Goal: Task Accomplishment & Management: Manage account settings

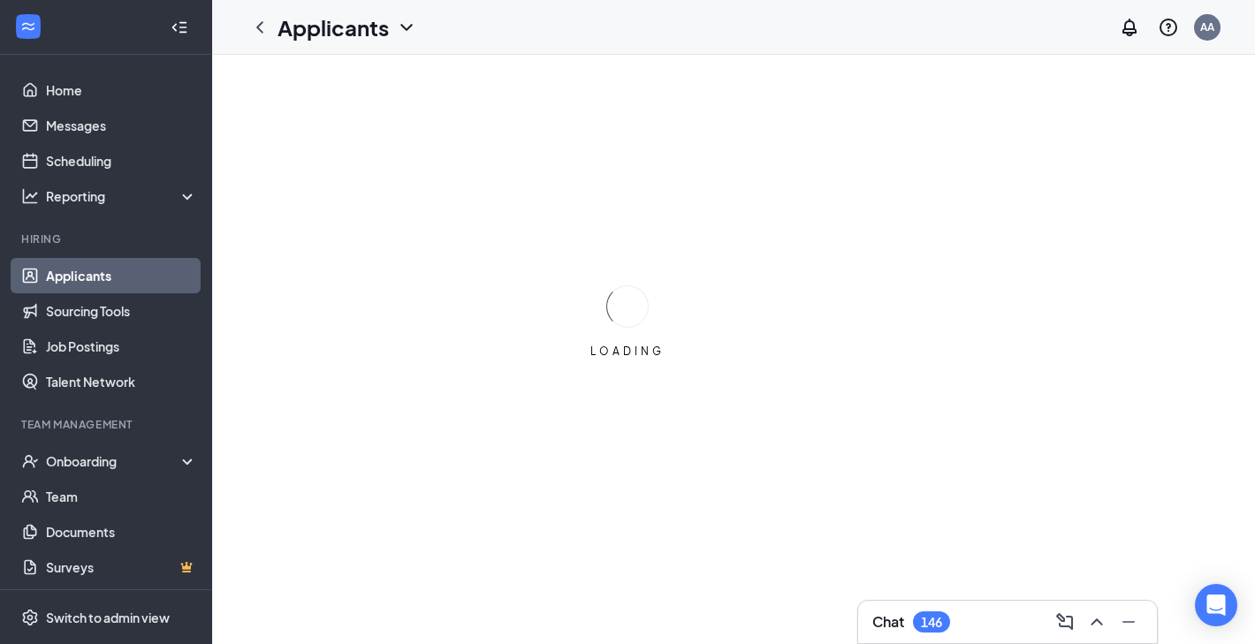
click at [914, 611] on div "Chat 146" at bounding box center [911, 621] width 78 height 21
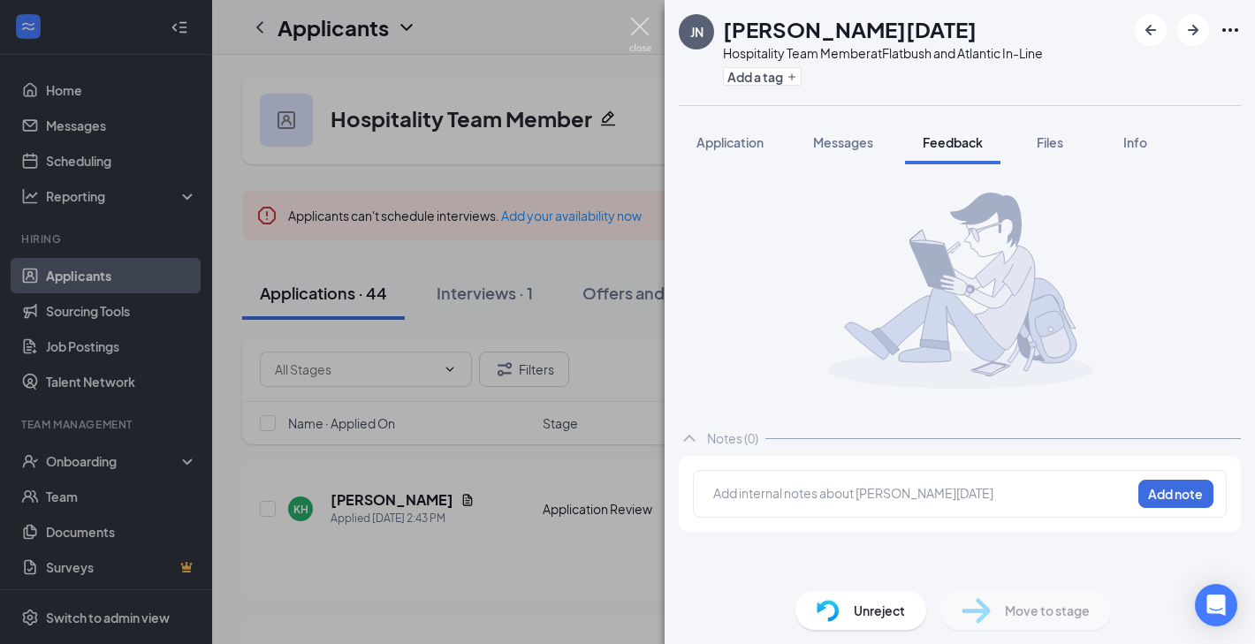
click at [645, 27] on img at bounding box center [640, 35] width 22 height 34
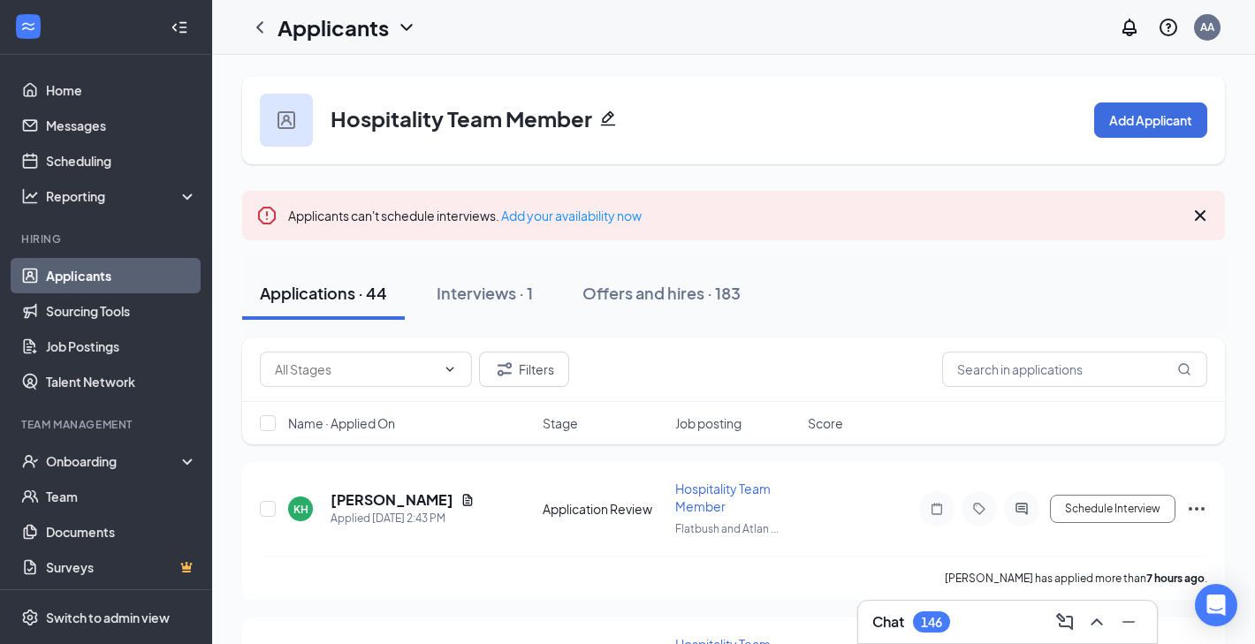
click at [934, 606] on div "Chat 146" at bounding box center [1007, 622] width 299 height 42
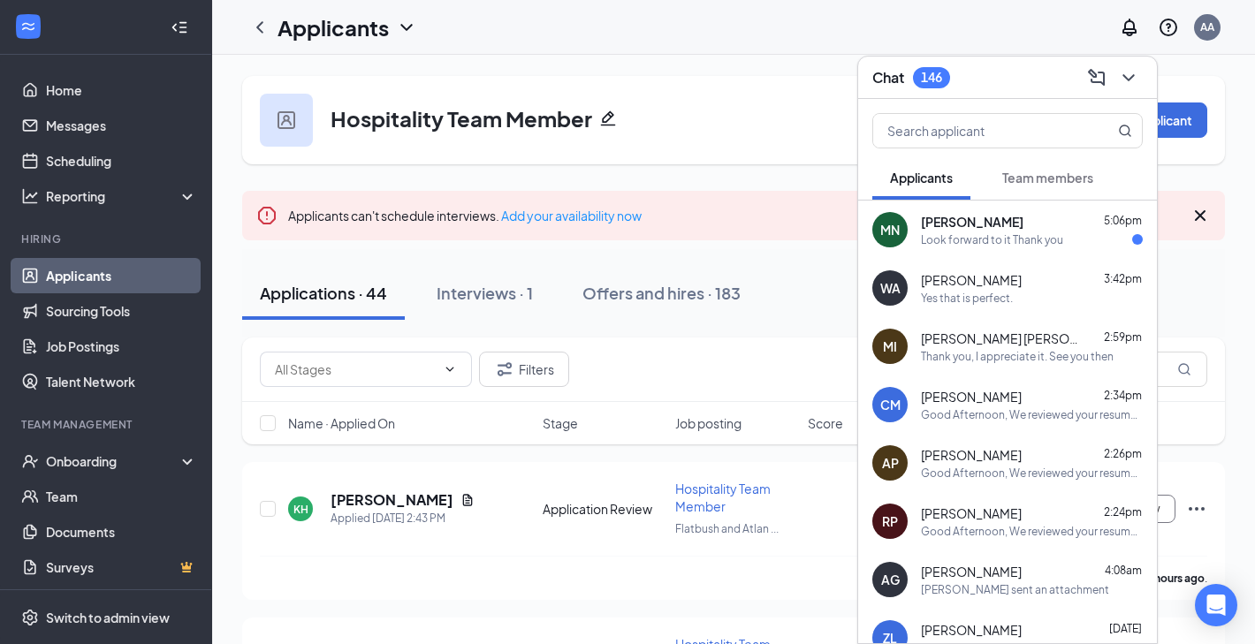
click at [992, 237] on div "Look forward to it Thank you" at bounding box center [992, 239] width 142 height 15
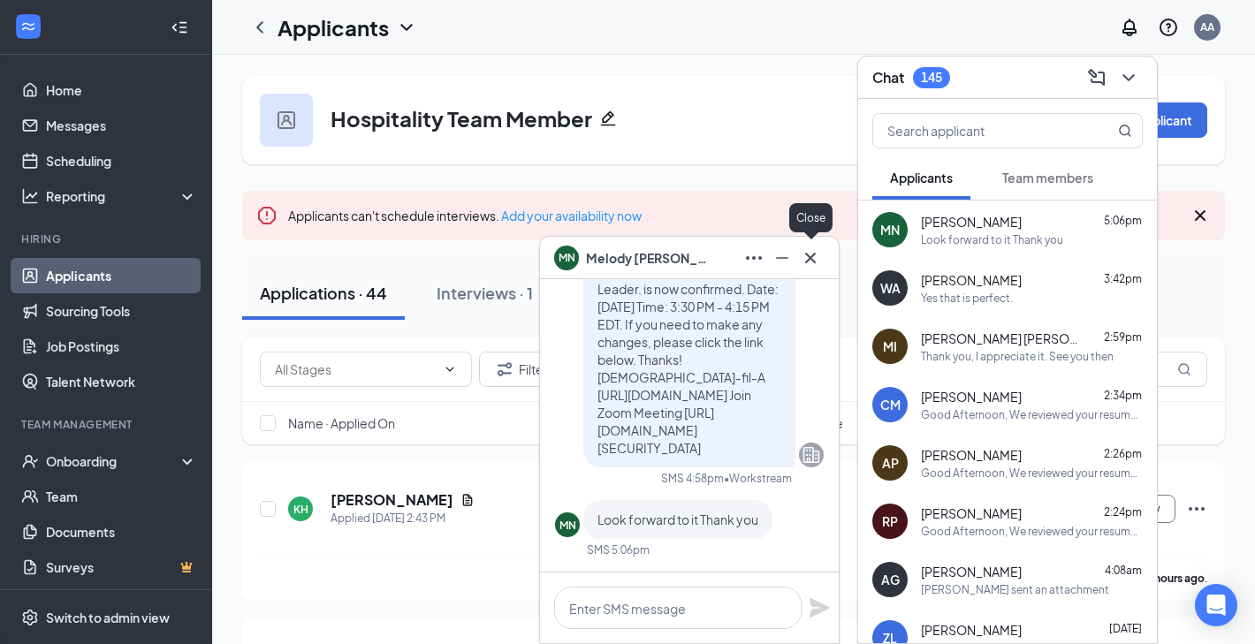
click at [814, 262] on icon "Cross" at bounding box center [810, 257] width 11 height 11
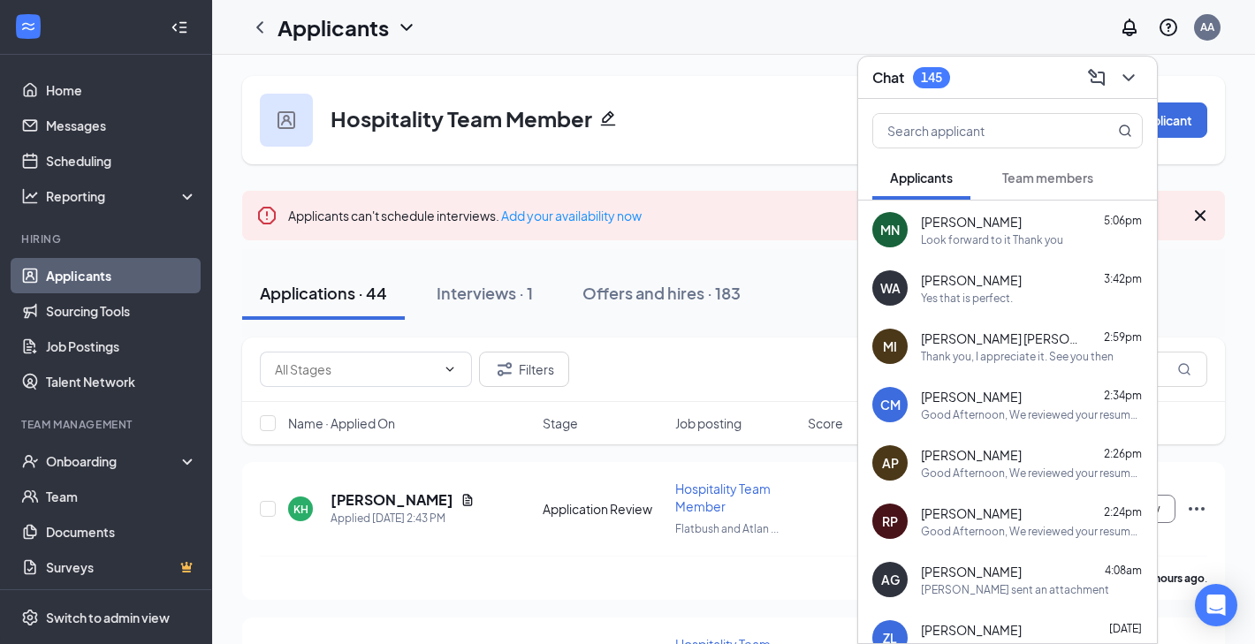
click at [973, 408] on div "Good Afternoon, We reviewed your resume and would love the opportunity to sched…" at bounding box center [1032, 414] width 222 height 15
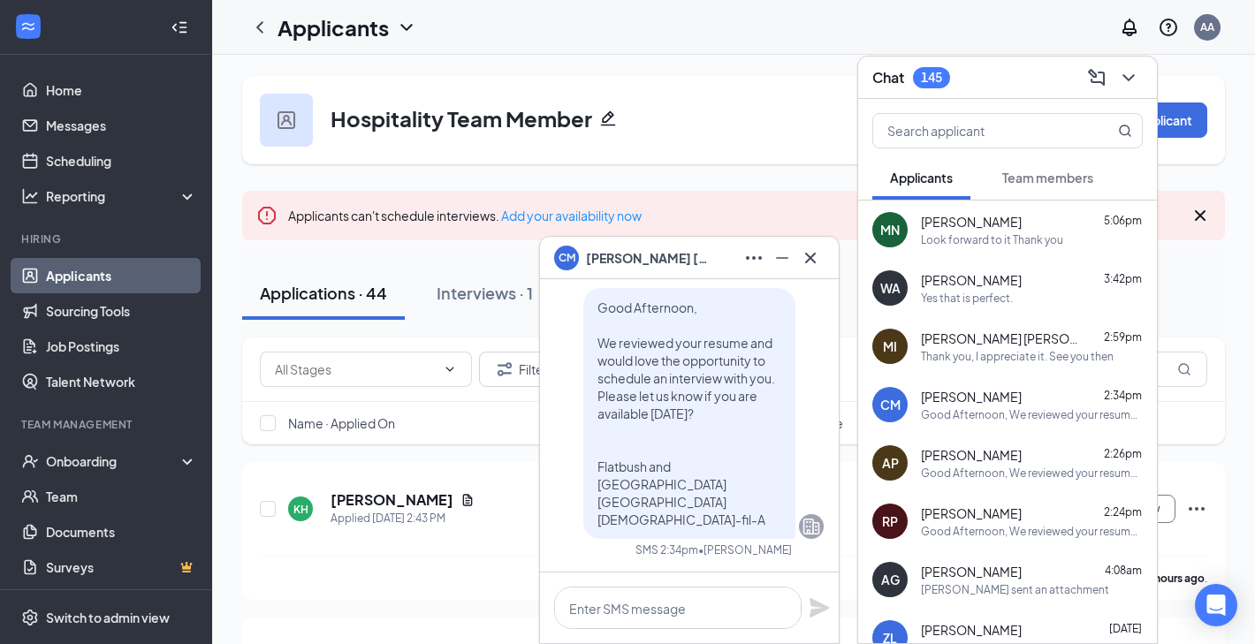
drag, startPoint x: 599, startPoint y: 306, endPoint x: 724, endPoint y: 520, distance: 248.2
click at [724, 520] on p "Good Afternoon, We reviewed your resume and would love the opportunity to sched…" at bounding box center [689, 414] width 184 height 230
copy span "Good Afternoon, We reviewed your resume and would love the opportunity to sched…"
click at [790, 256] on icon "Minimize" at bounding box center [781, 257] width 21 height 21
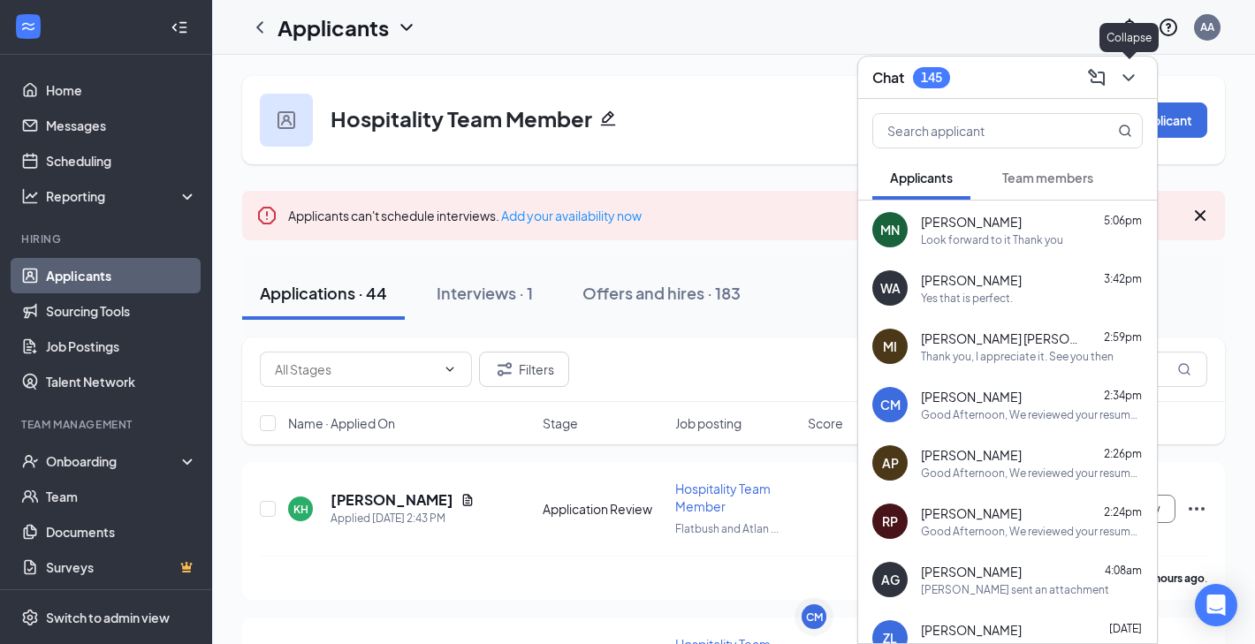
click at [1137, 72] on icon "ChevronDown" at bounding box center [1128, 77] width 21 height 21
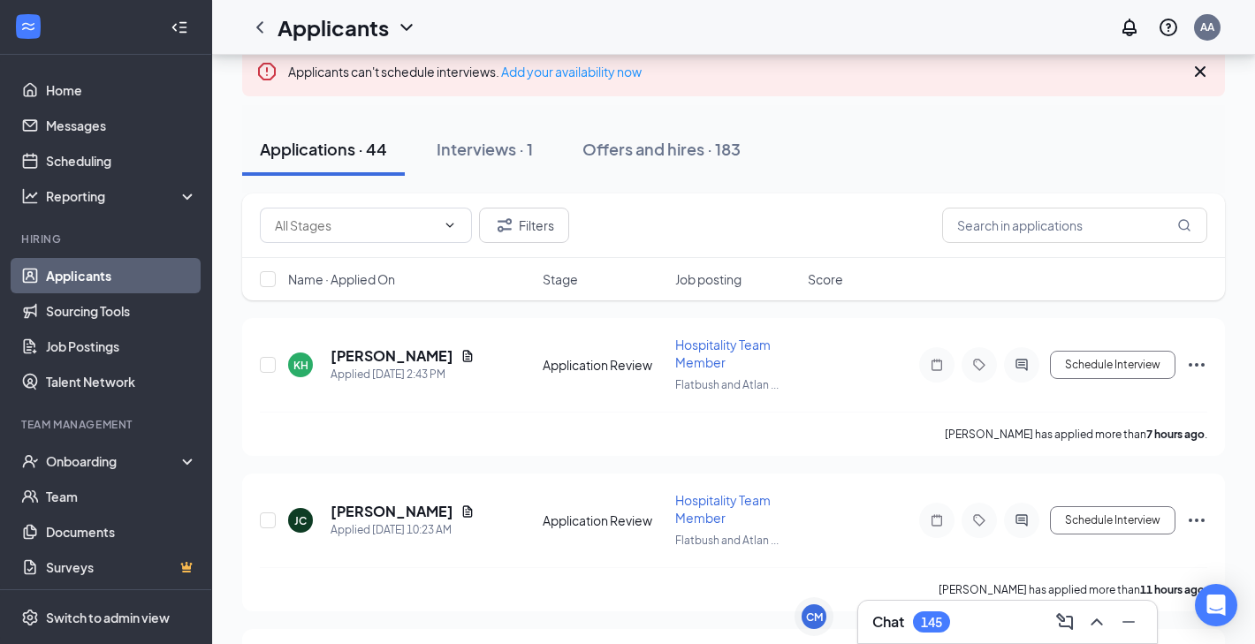
scroll to position [153, 0]
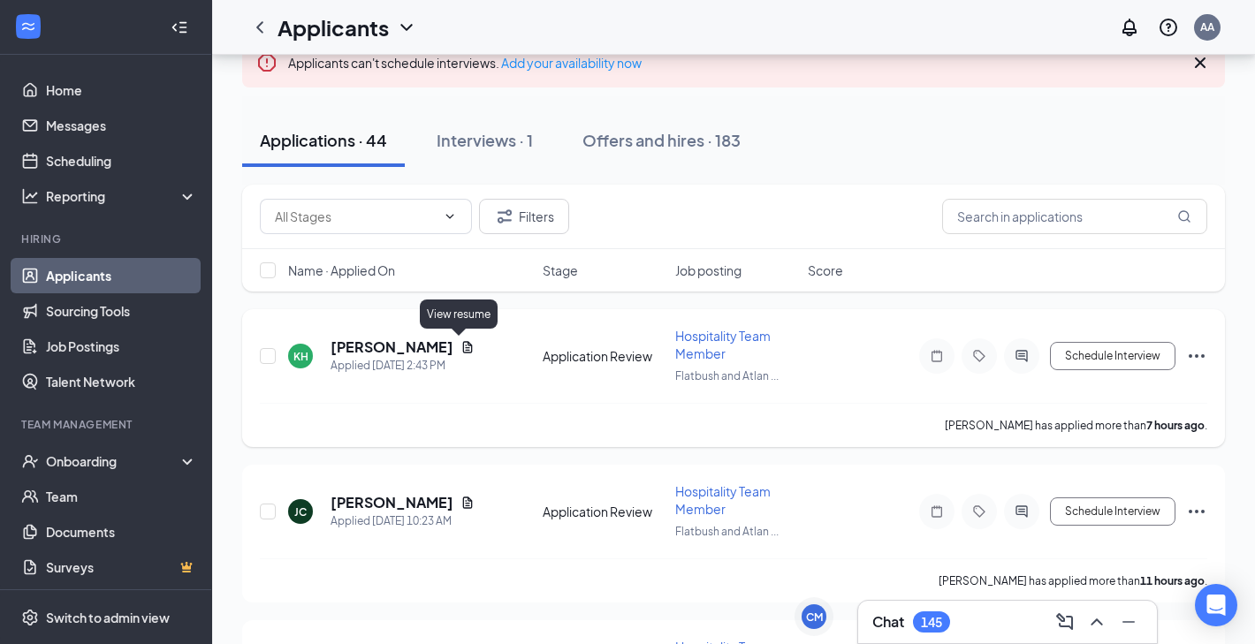
click at [460, 345] on icon "Document" at bounding box center [467, 347] width 14 height 14
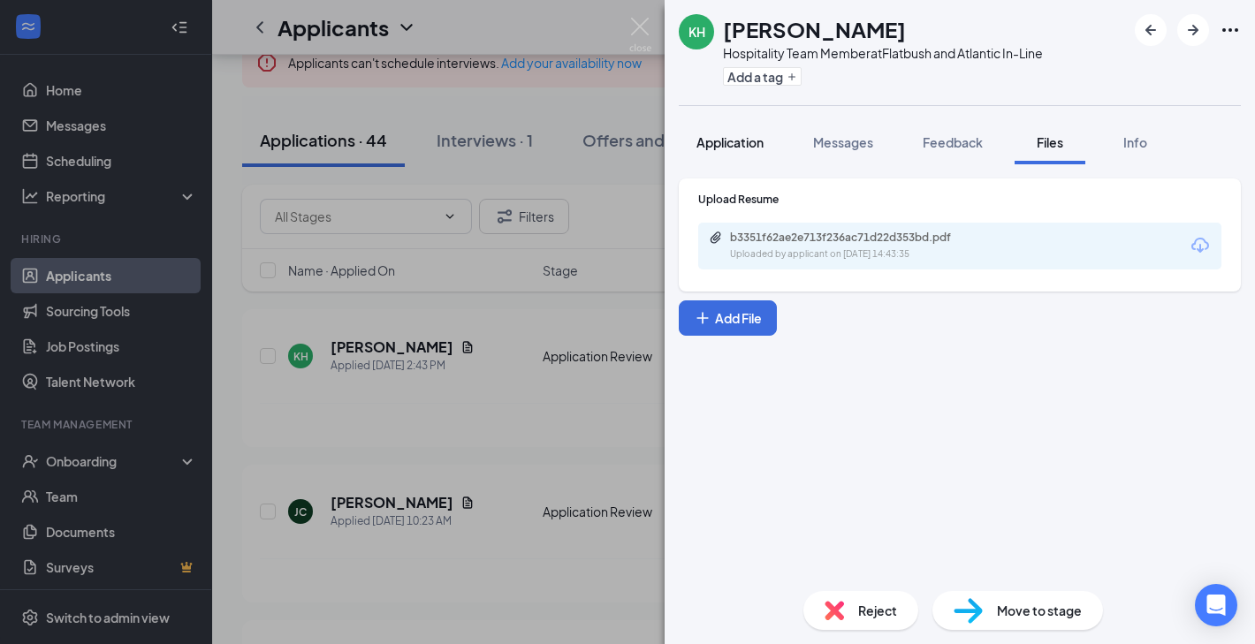
click at [709, 135] on span "Application" at bounding box center [729, 142] width 67 height 16
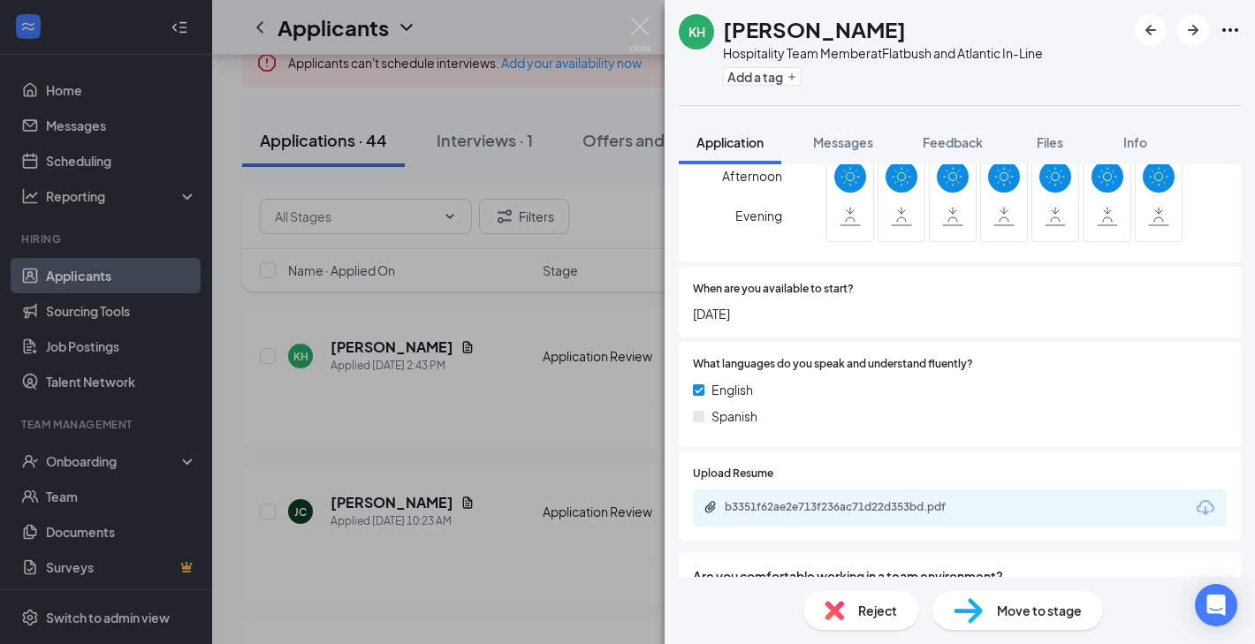
scroll to position [595, 0]
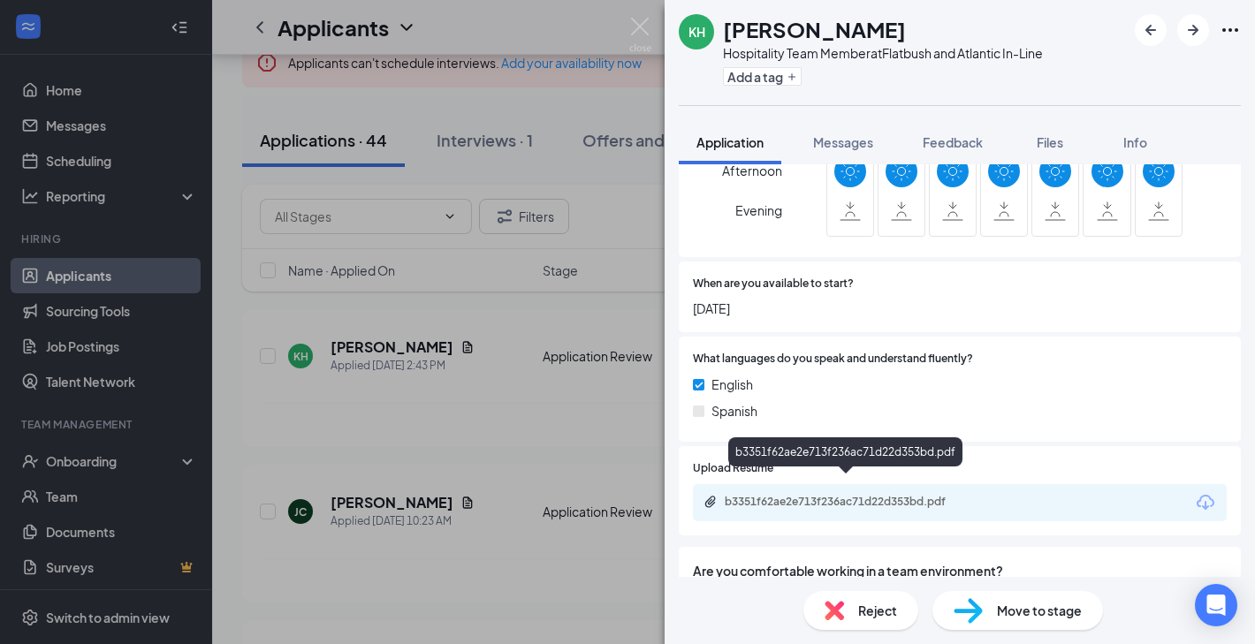
click at [866, 495] on div "b3351f62ae2e713f236ac71d22d353bd.pdf" at bounding box center [847, 502] width 247 height 14
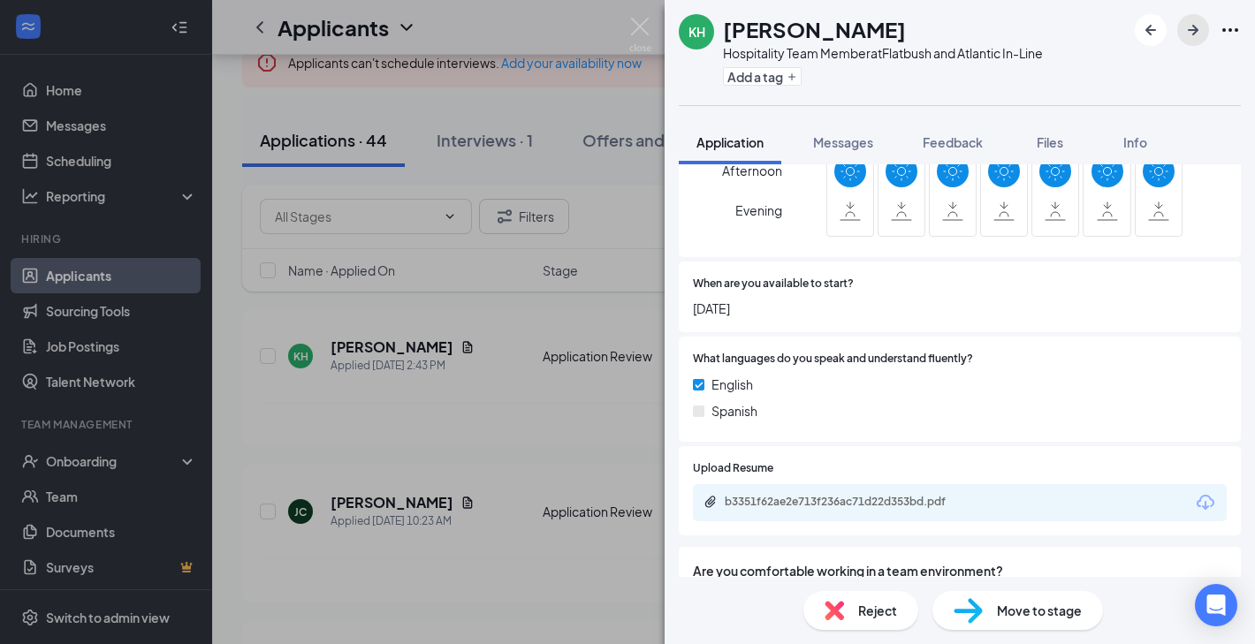
click at [1182, 41] on button "button" at bounding box center [1193, 30] width 32 height 32
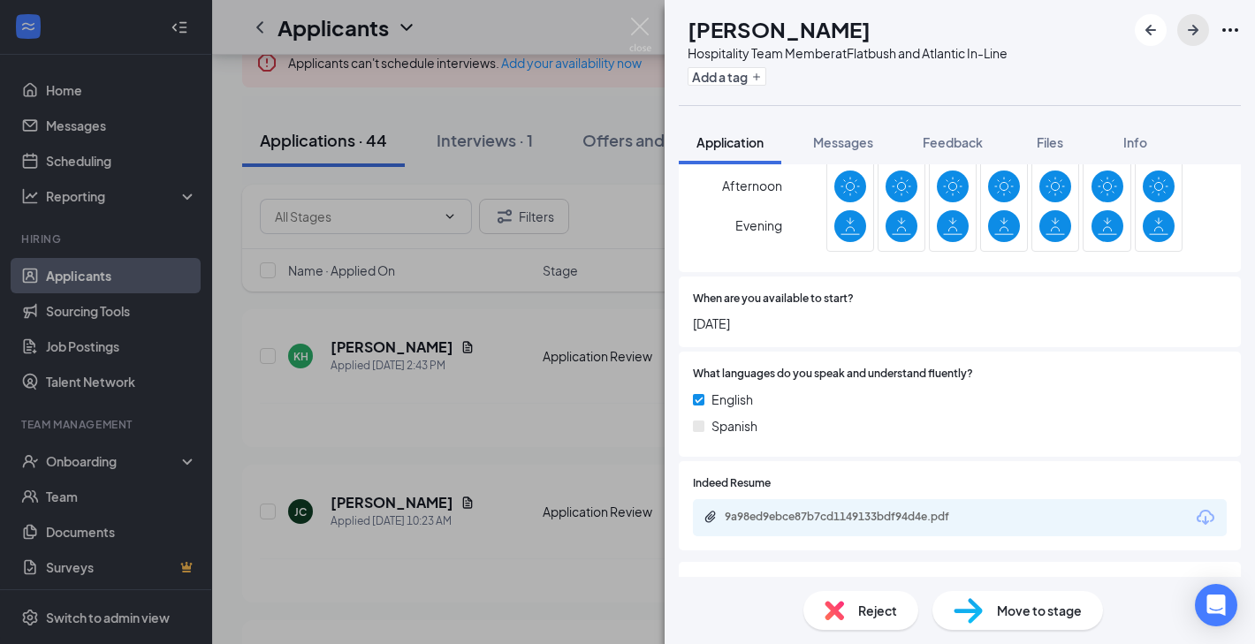
scroll to position [725, 0]
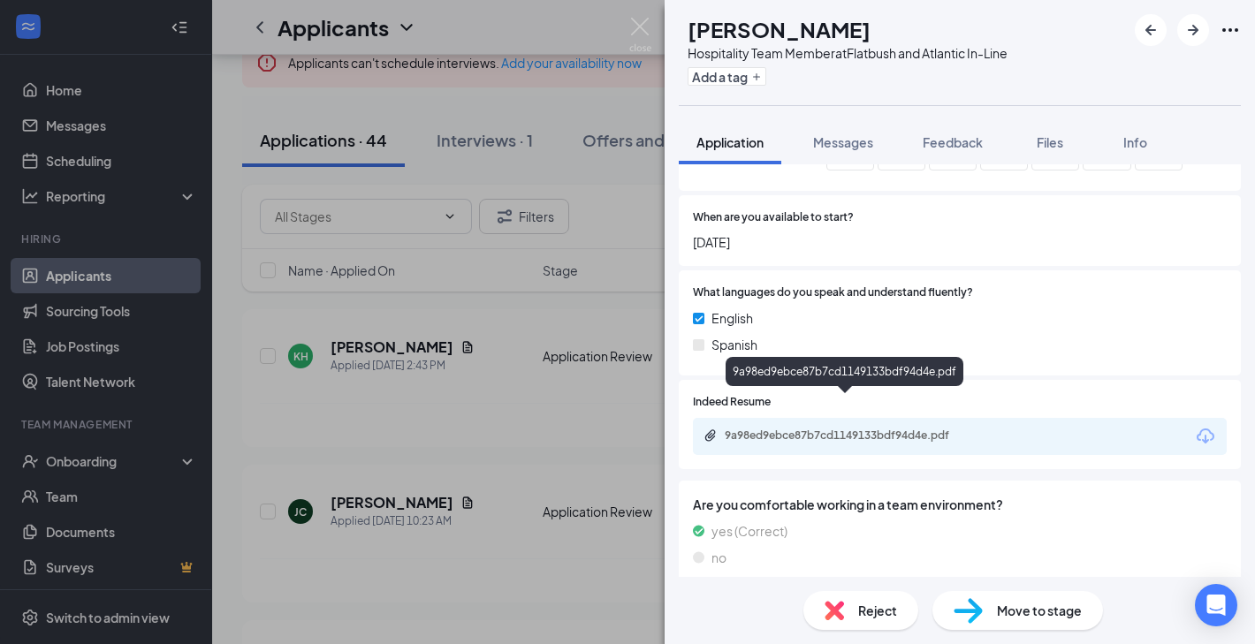
click at [785, 428] on div "9a98ed9ebce87b7cd1149133bdf94d4e.pdf" at bounding box center [847, 435] width 247 height 14
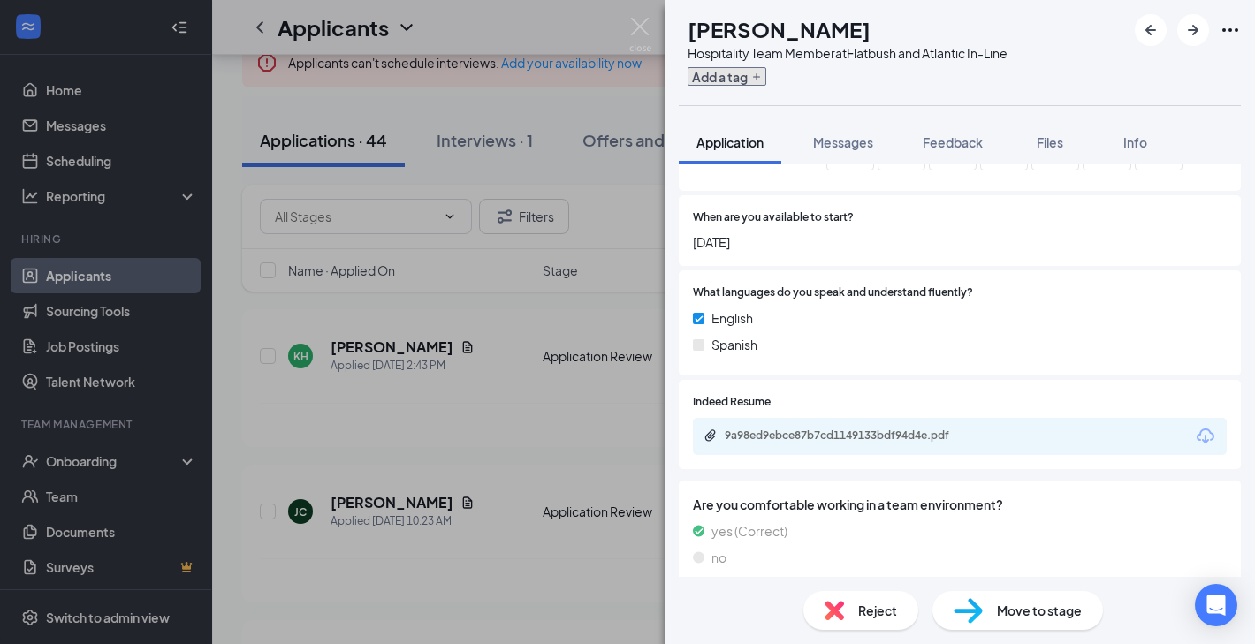
click at [762, 72] on icon "Plus" at bounding box center [756, 77] width 11 height 11
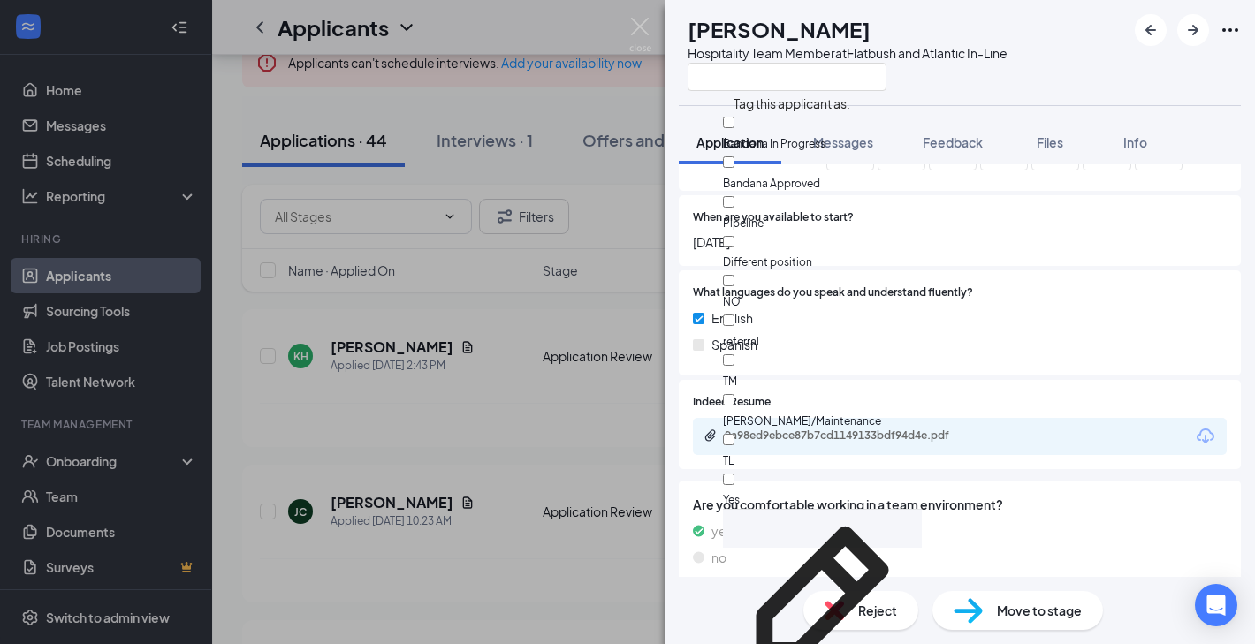
scroll to position [63, 0]
click at [785, 470] on div "Yes" at bounding box center [822, 490] width 199 height 40
checkbox input "true"
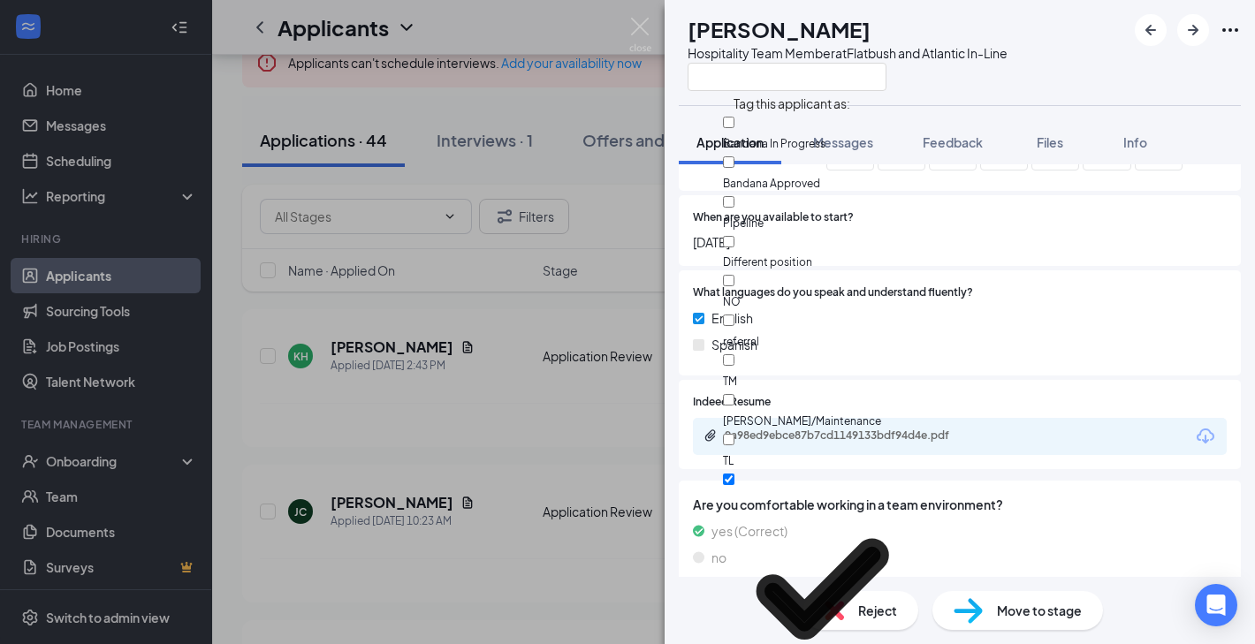
click at [1061, 284] on div at bounding box center [1100, 292] width 254 height 17
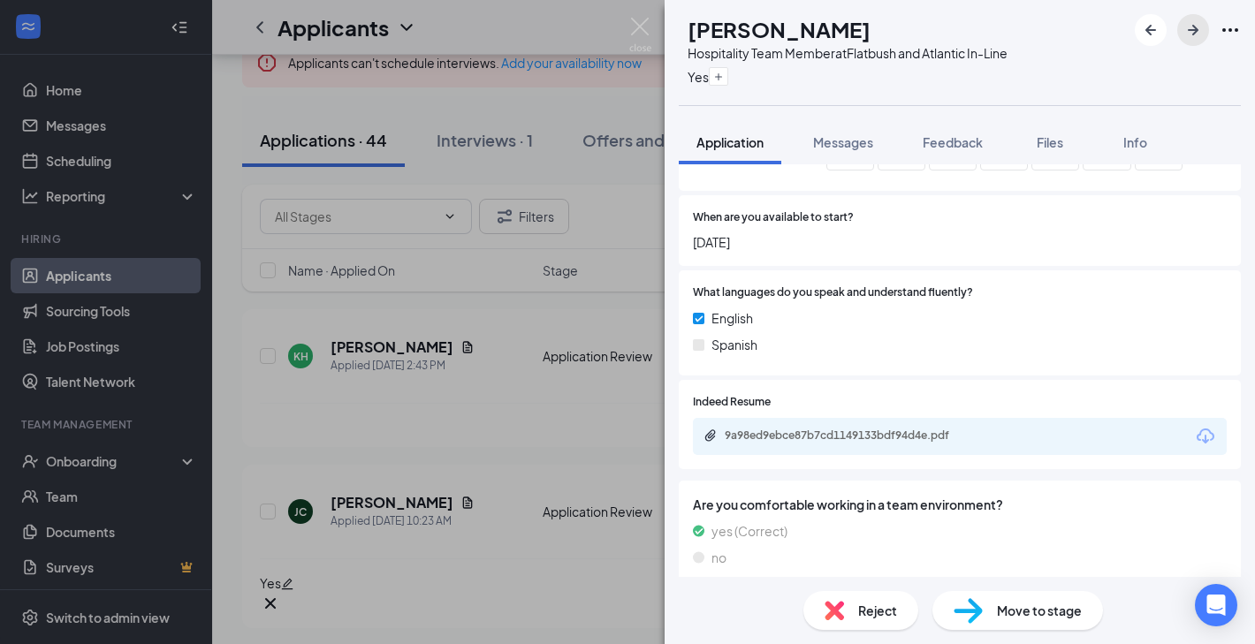
click at [1191, 31] on icon "ArrowRight" at bounding box center [1192, 29] width 21 height 21
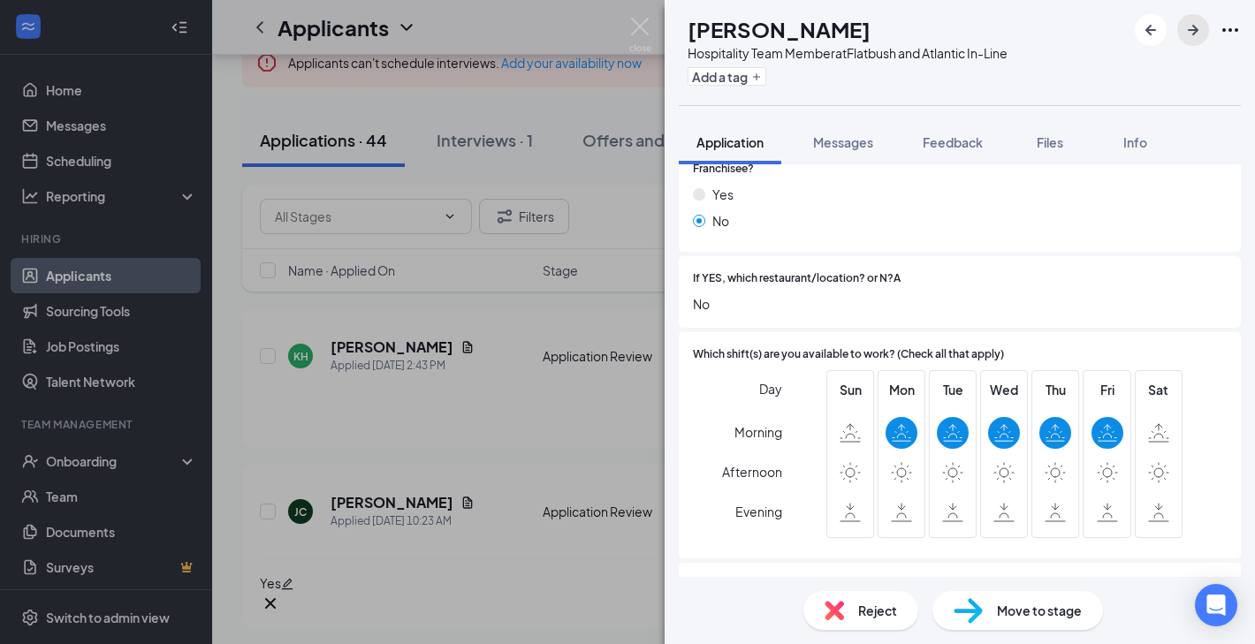
scroll to position [369, 0]
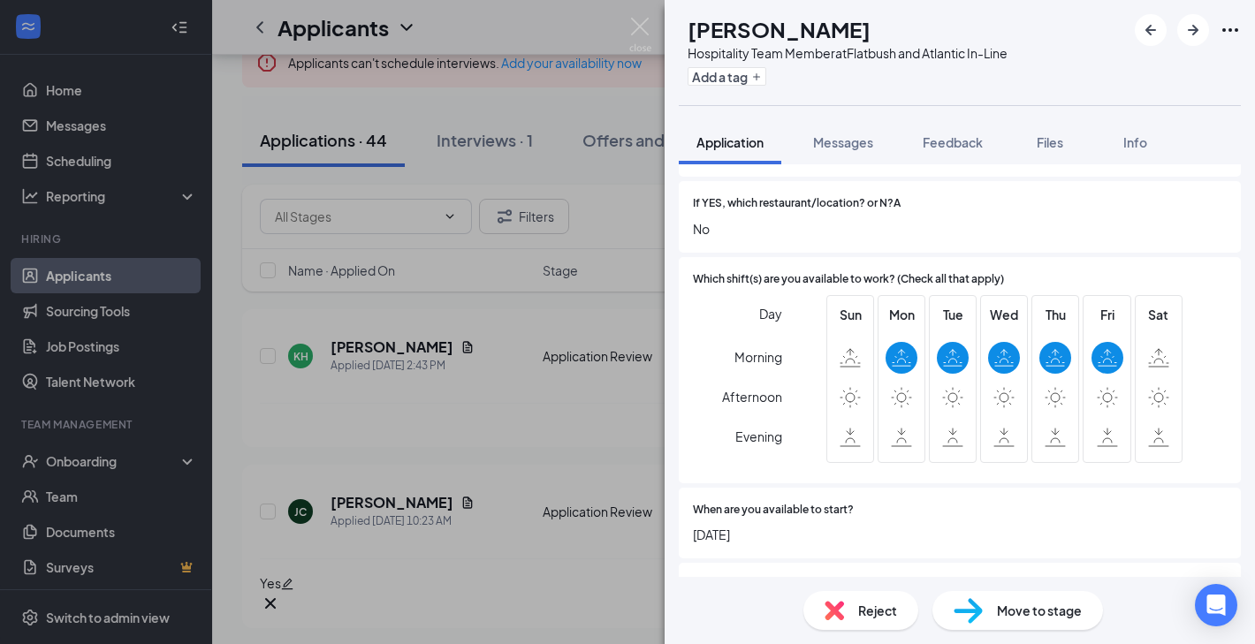
click at [830, 609] on img at bounding box center [833, 610] width 19 height 19
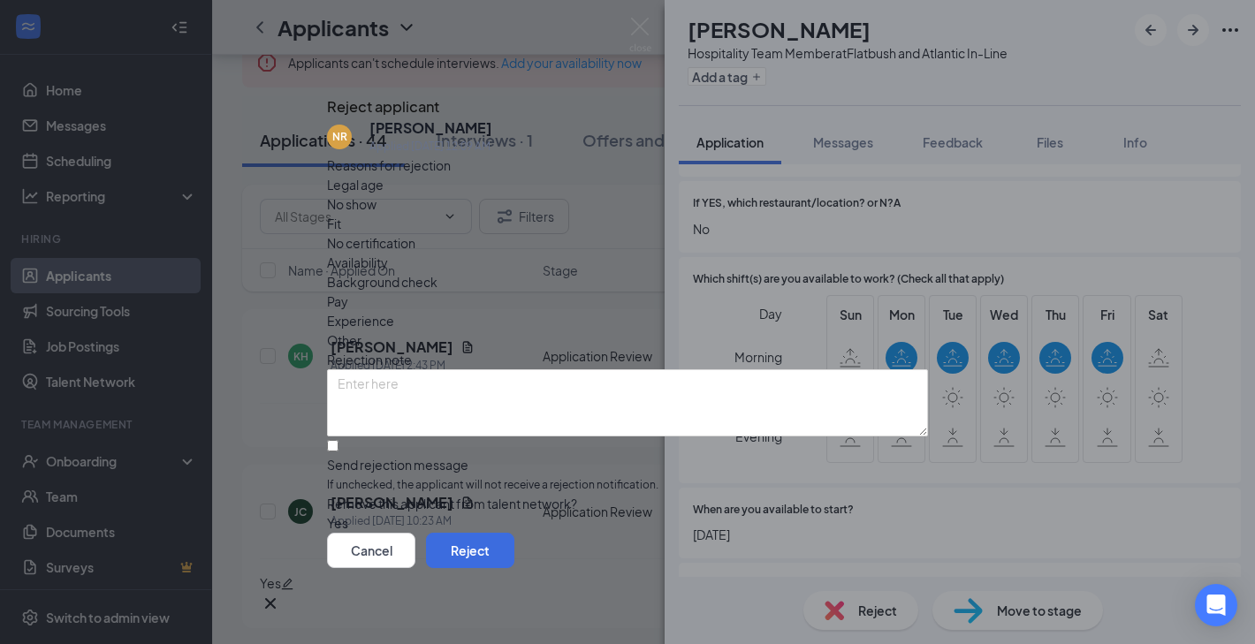
click at [388, 253] on span "Availability" at bounding box center [357, 262] width 61 height 19
click at [338, 440] on input "Send rejection message If unchecked, the applicant will not receive a rejection…" at bounding box center [332, 445] width 11 height 11
checkbox input "true"
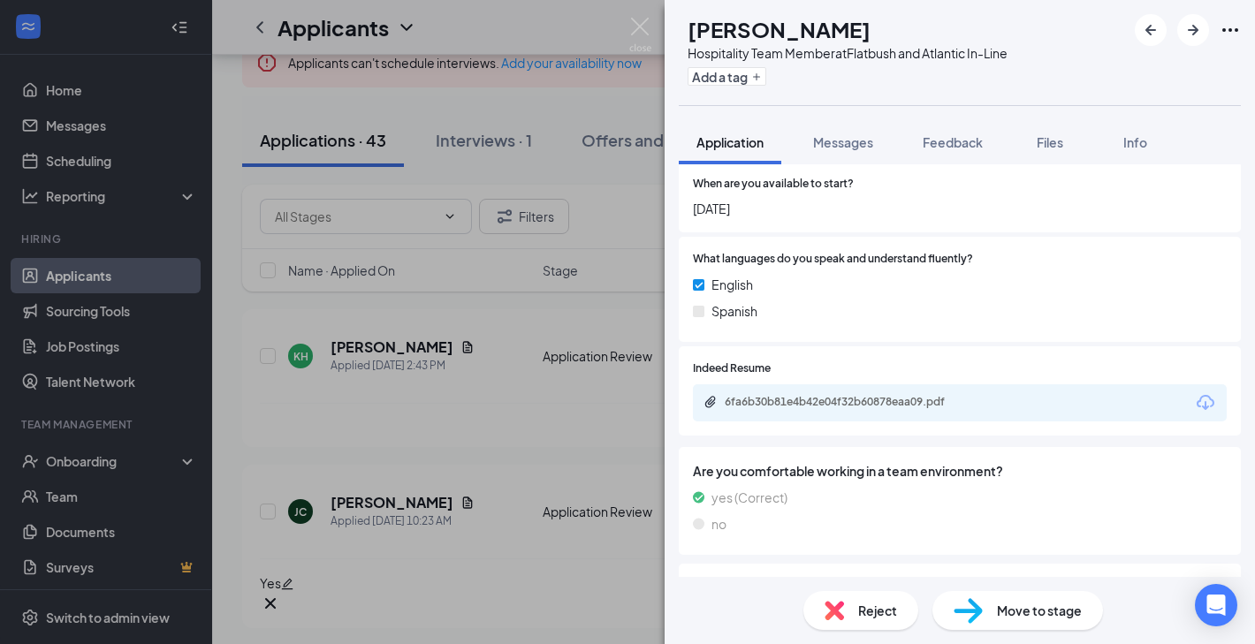
scroll to position [696, 0]
click at [917, 394] on div "6fa6b30b81e4b42e04f32b60878eaa09.pdf" at bounding box center [847, 401] width 247 height 14
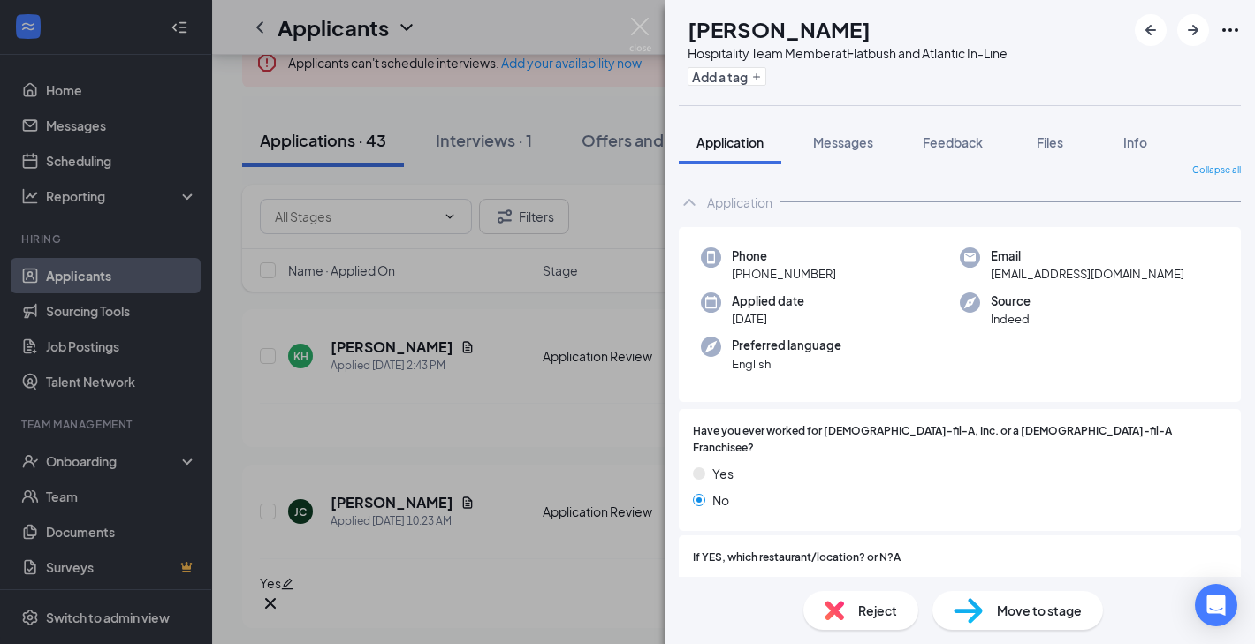
scroll to position [0, 0]
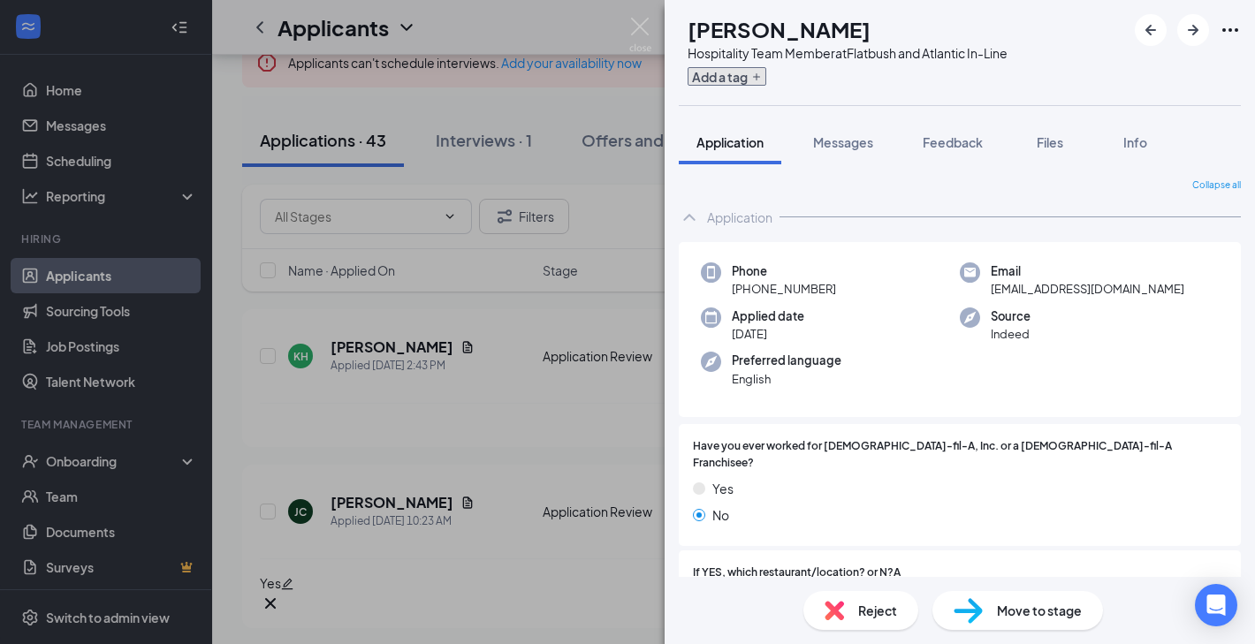
click at [766, 72] on button "Add a tag" at bounding box center [726, 76] width 79 height 19
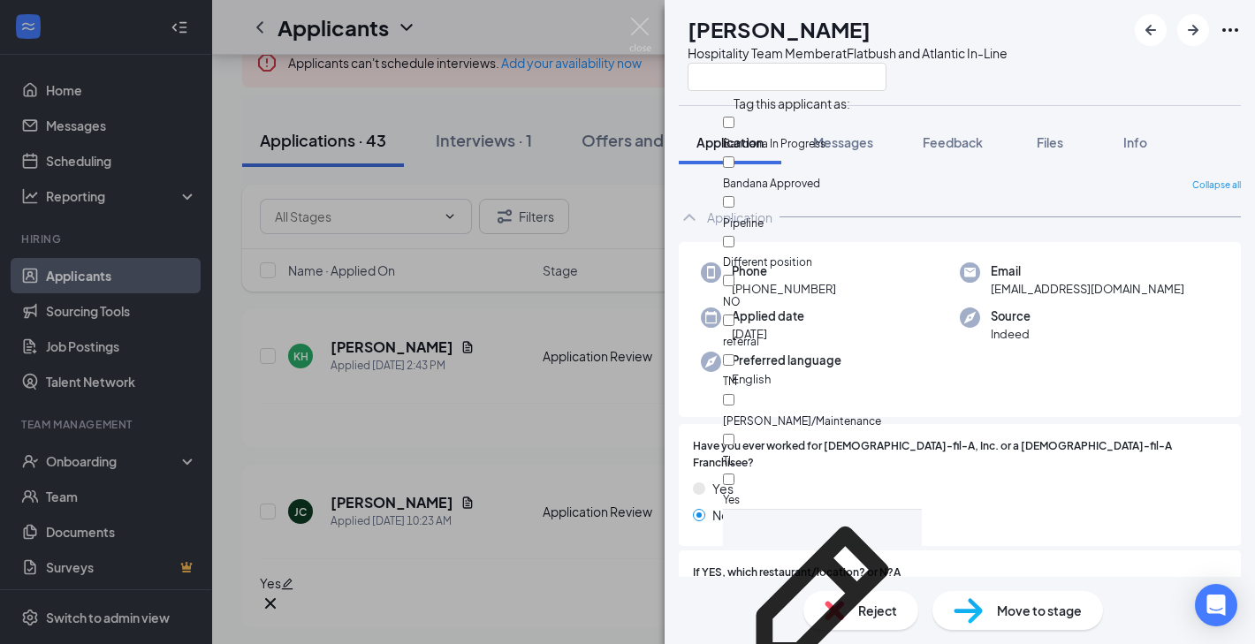
scroll to position [63, 0]
click at [782, 470] on div "Yes" at bounding box center [822, 490] width 199 height 40
checkbox input "true"
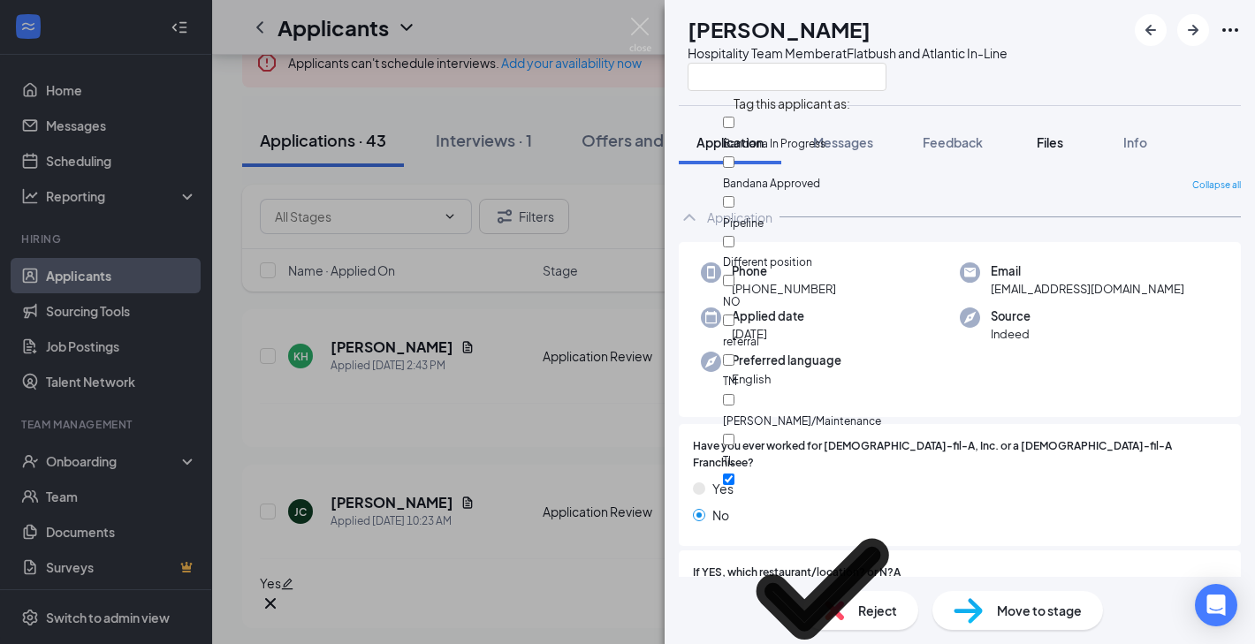
click at [1037, 148] on div "Files" at bounding box center [1049, 142] width 35 height 18
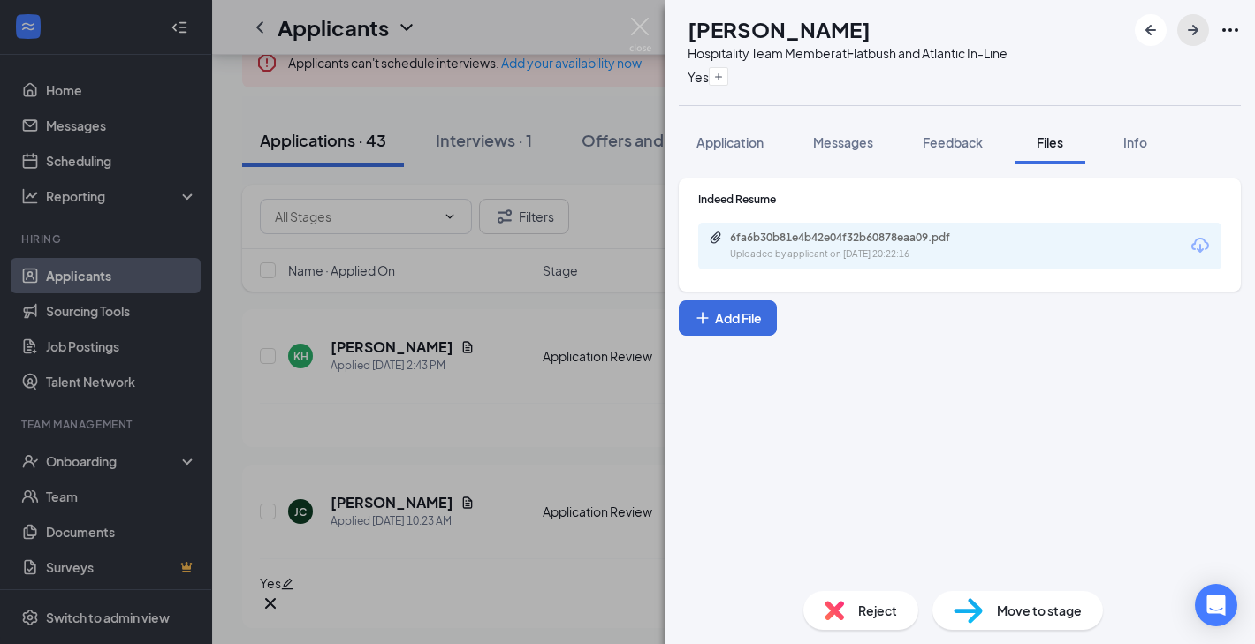
click at [1184, 34] on icon "ArrowRight" at bounding box center [1192, 29] width 21 height 21
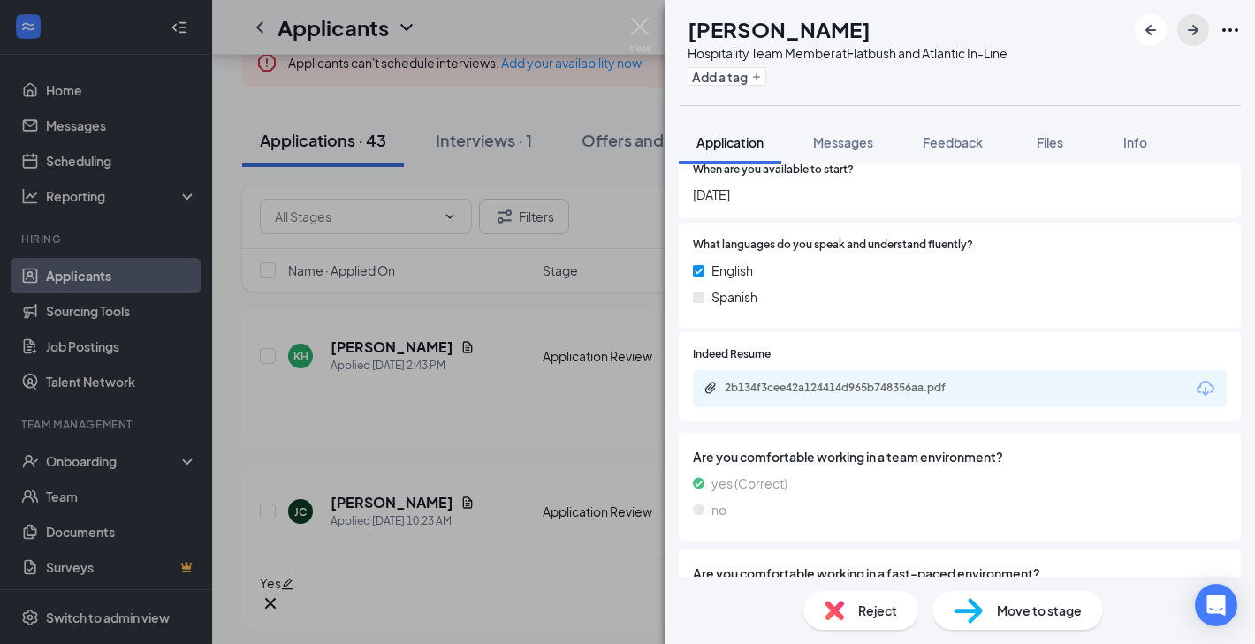
scroll to position [716, 0]
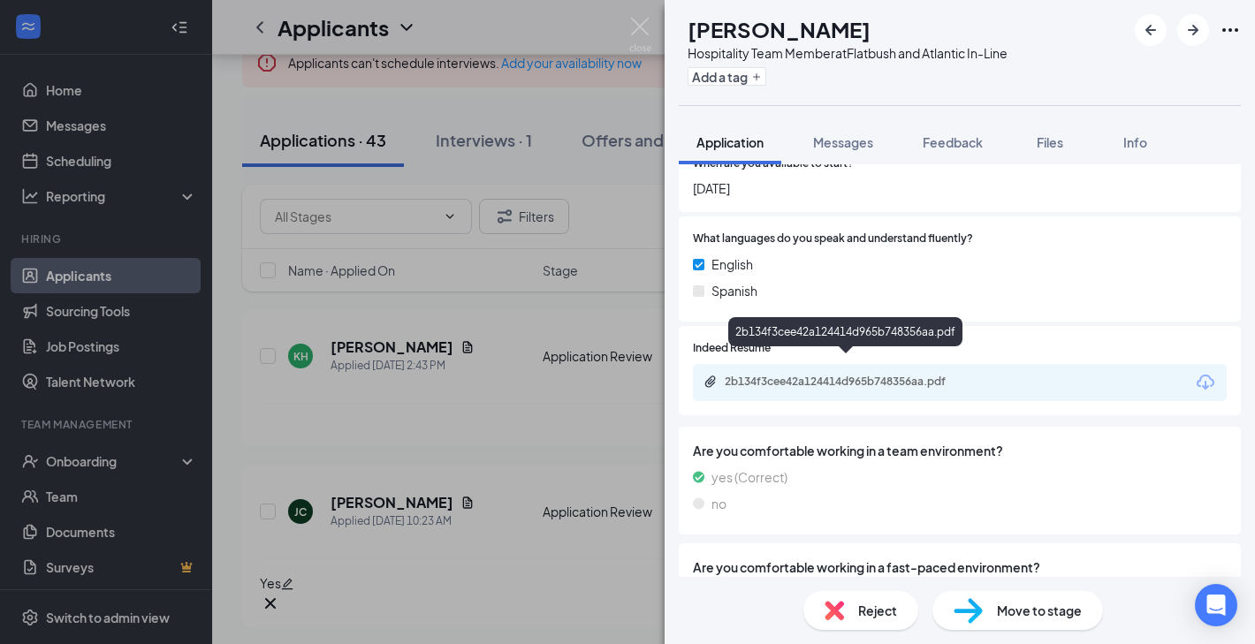
click at [861, 375] on div "2b134f3cee42a124414d965b748356aa.pdf" at bounding box center [846, 383] width 286 height 17
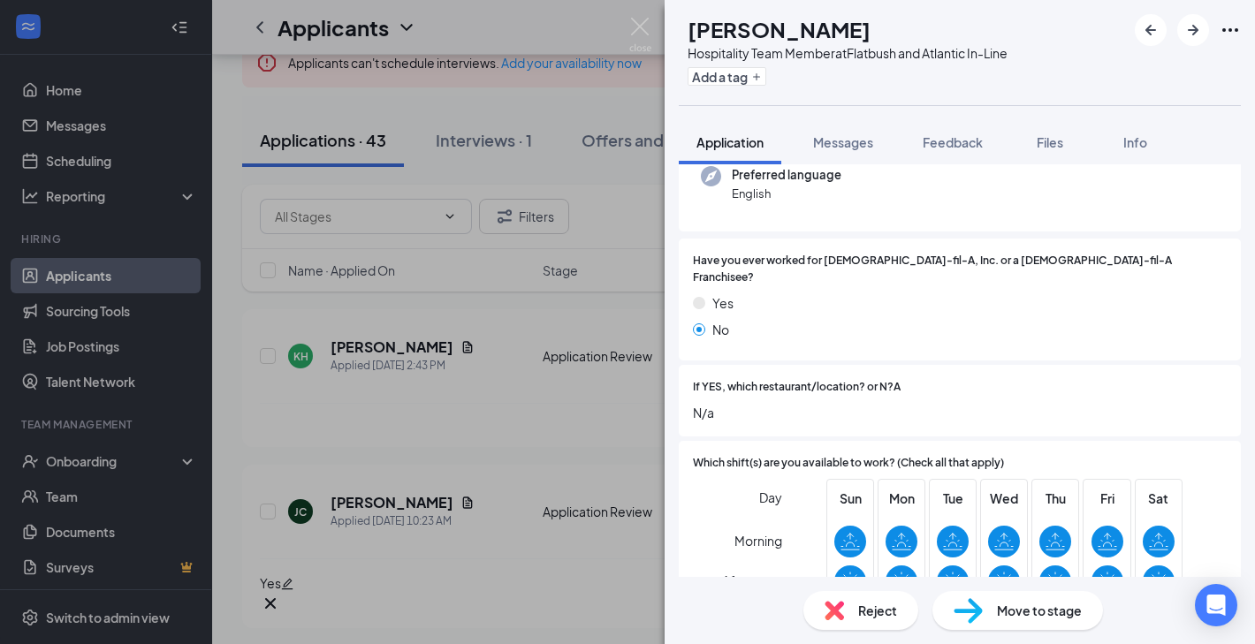
scroll to position [0, 0]
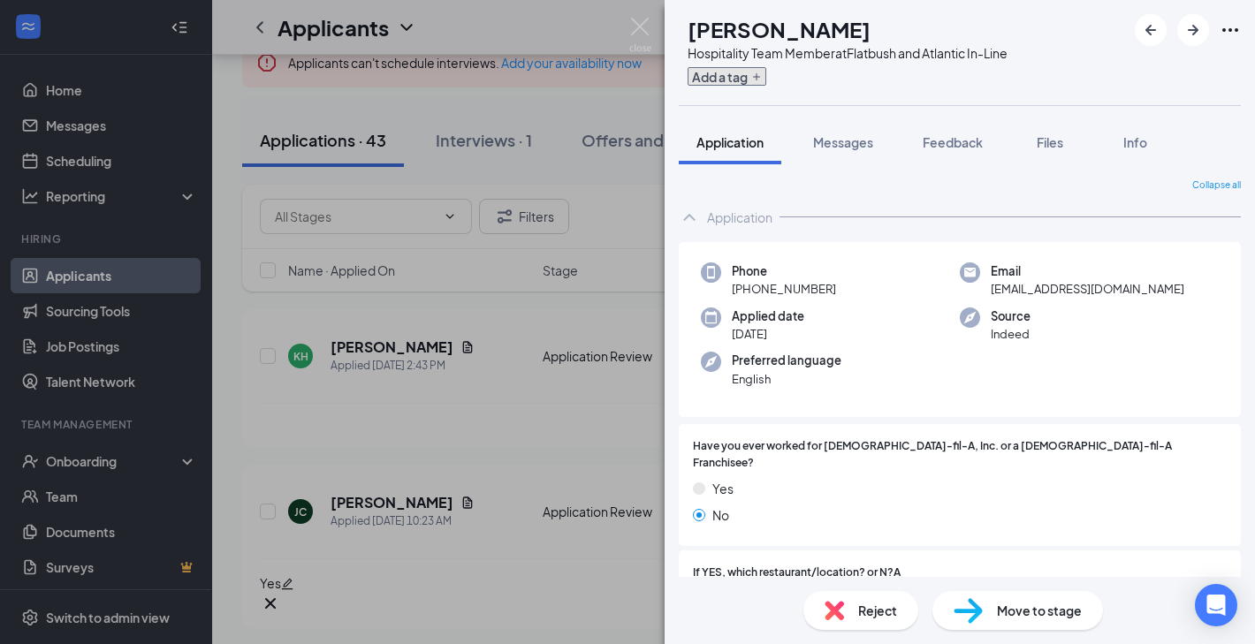
click at [766, 83] on button "Add a tag" at bounding box center [726, 76] width 79 height 19
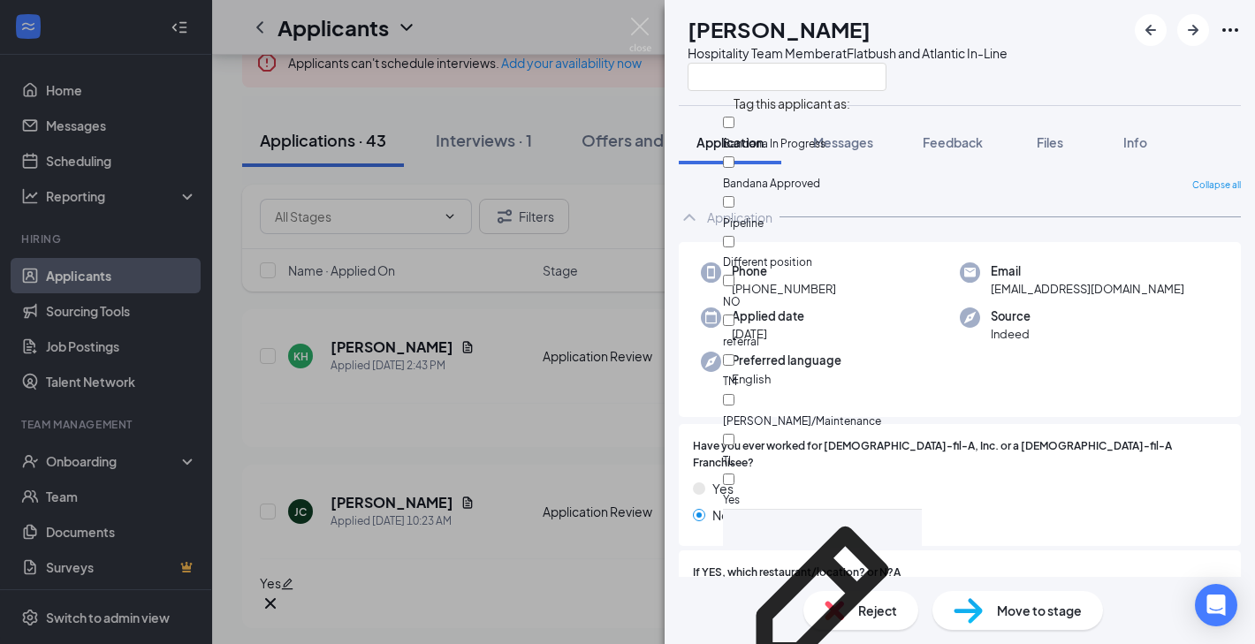
scroll to position [63, 0]
click at [800, 430] on div "TL" at bounding box center [822, 450] width 199 height 40
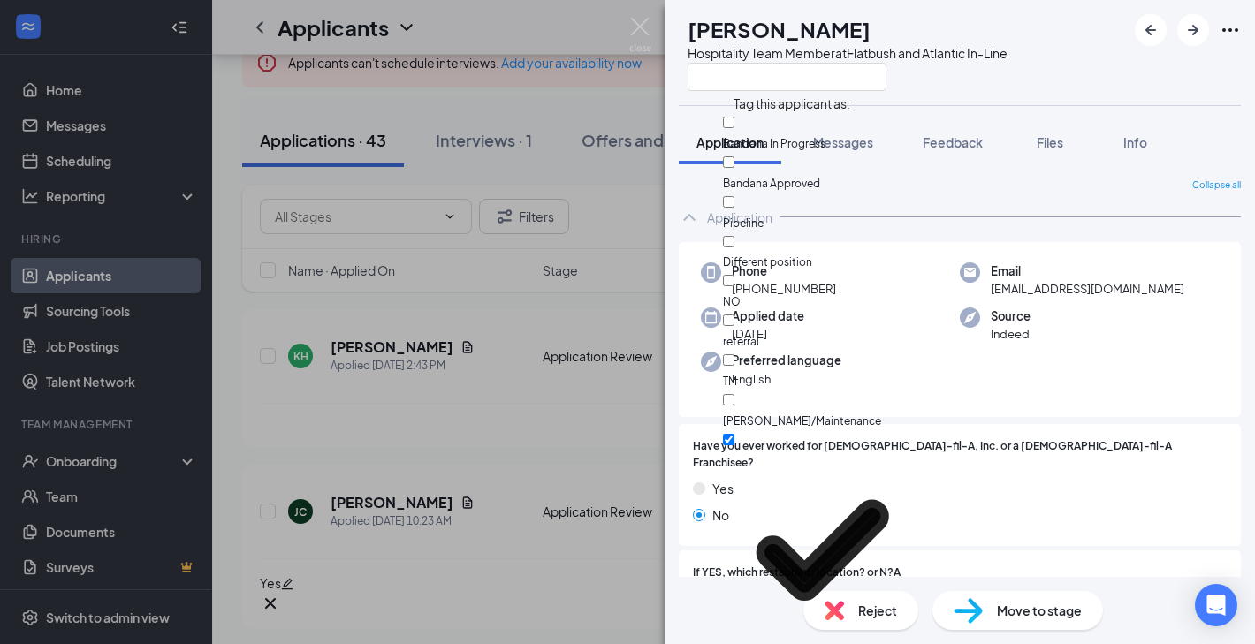
click at [800, 430] on div "TL" at bounding box center [822, 549] width 199 height 239
checkbox input "false"
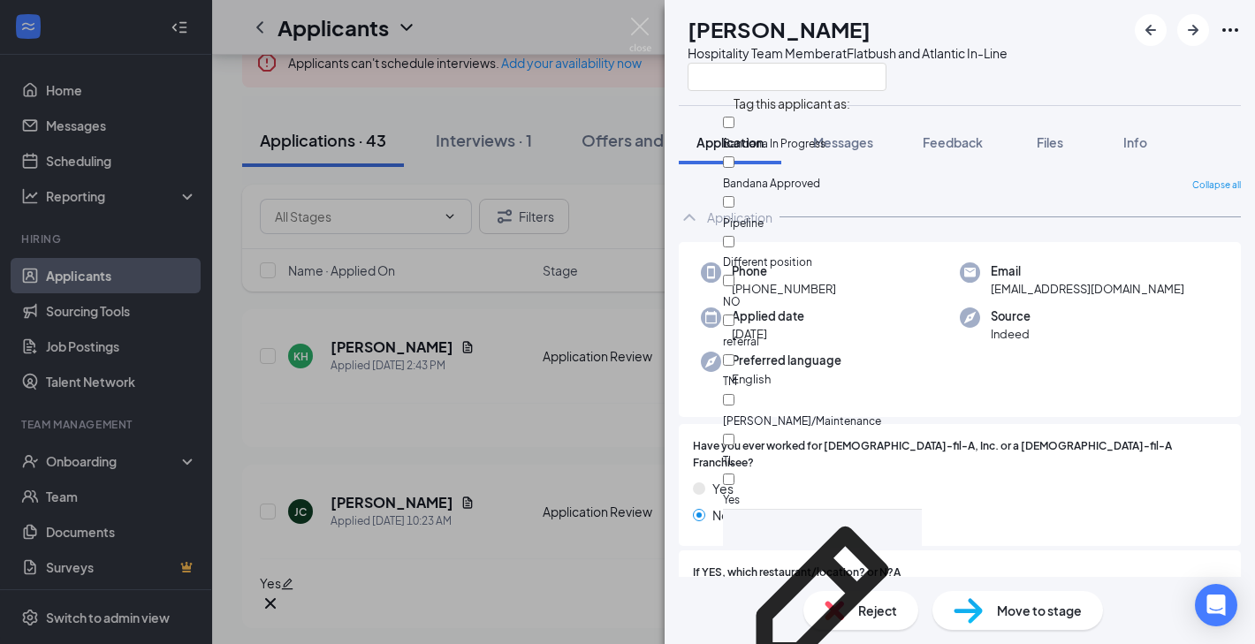
click at [798, 470] on div "Yes" at bounding box center [822, 490] width 199 height 40
checkbox input "true"
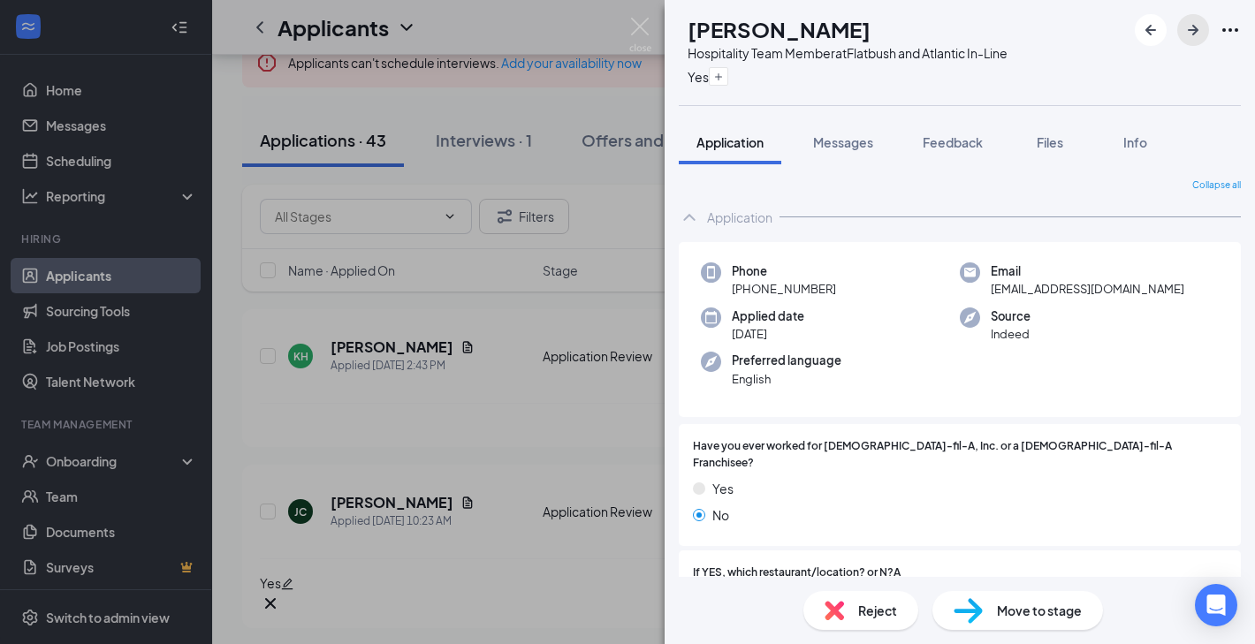
click at [1185, 32] on icon "ArrowRight" at bounding box center [1192, 29] width 21 height 21
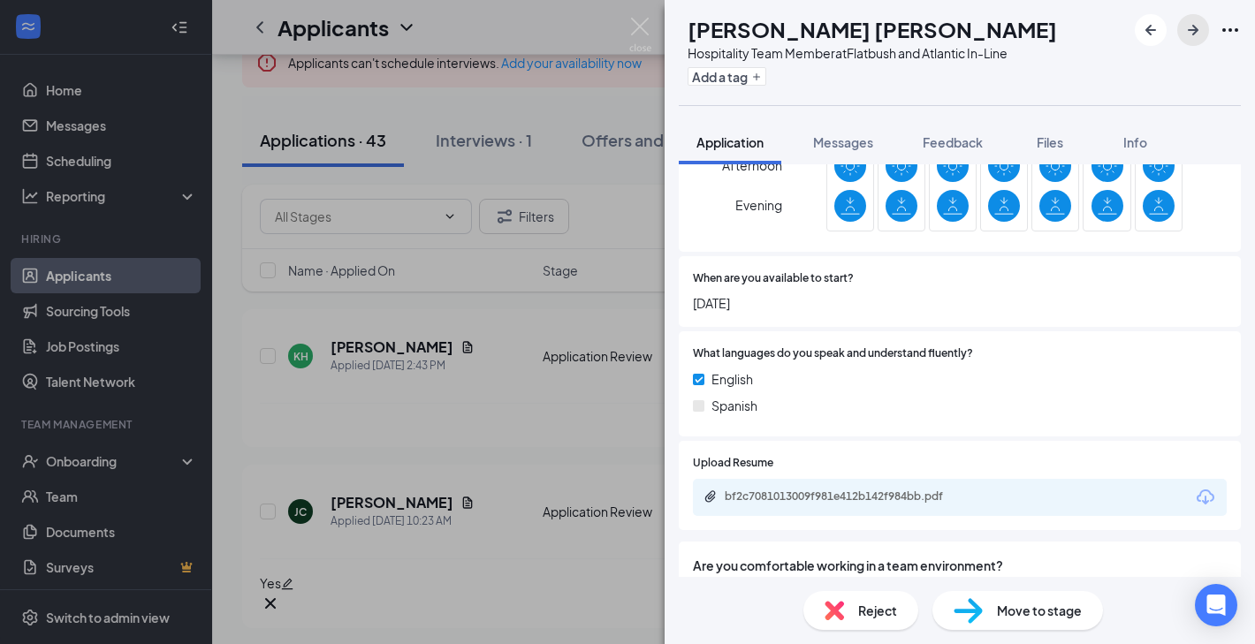
scroll to position [602, 0]
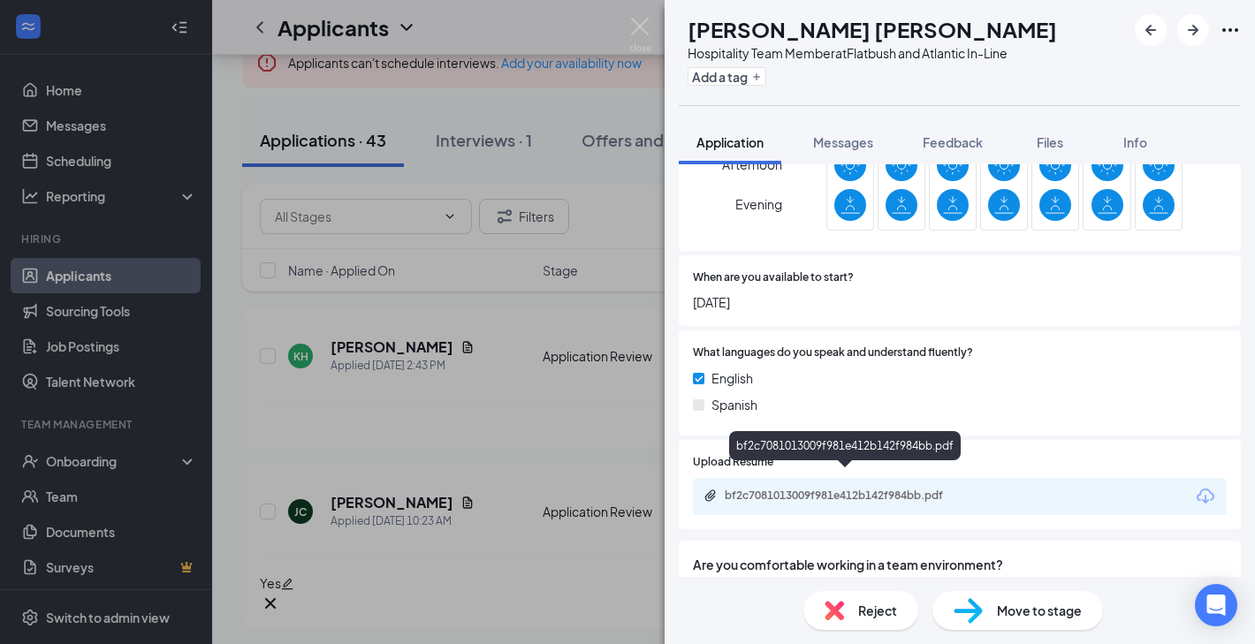
click at [879, 489] on div "bf2c7081013009f981e412b142f984bb.pdf" at bounding box center [847, 496] width 247 height 14
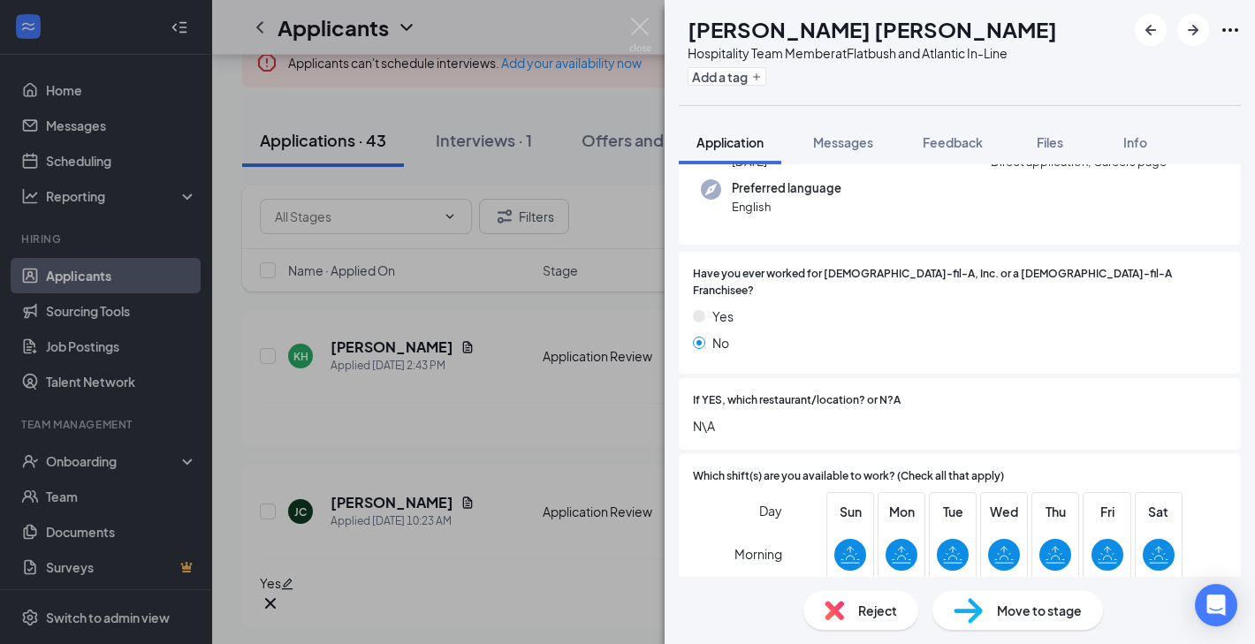
scroll to position [0, 0]
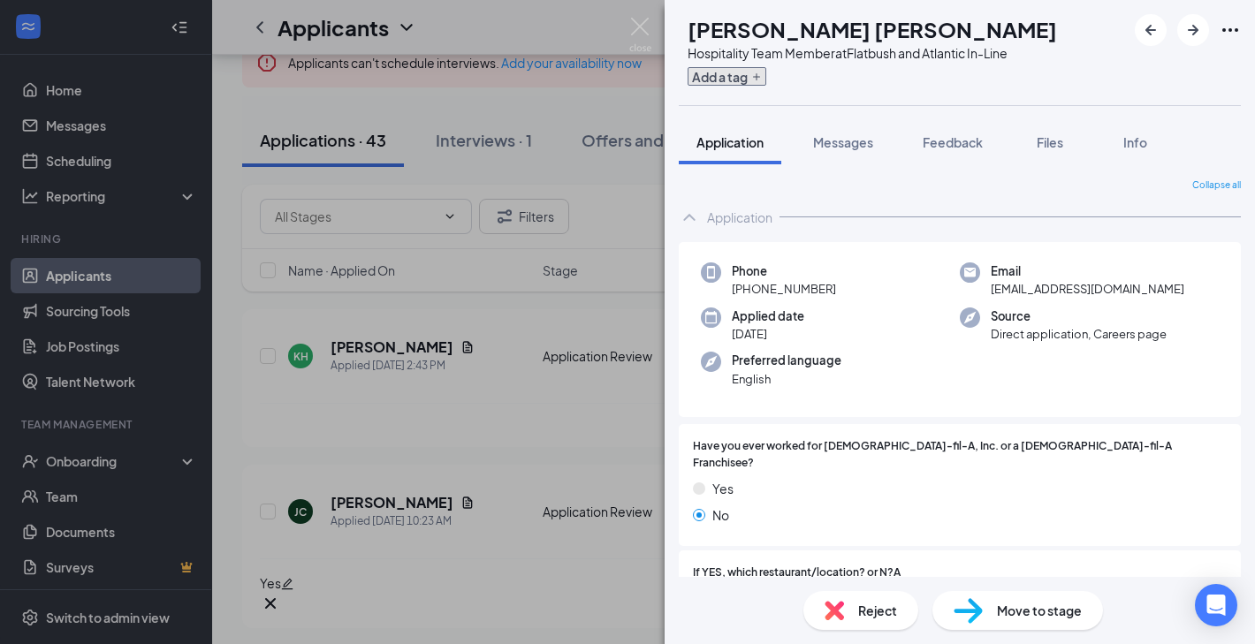
click at [761, 85] on button "Add a tag" at bounding box center [726, 76] width 79 height 19
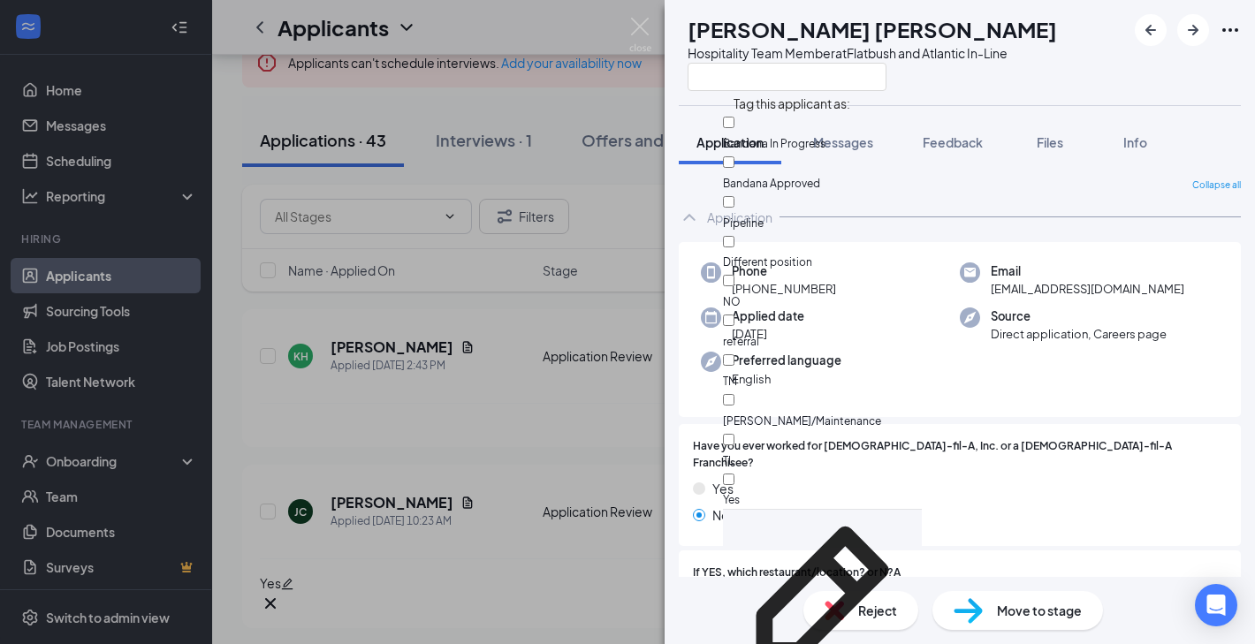
scroll to position [63, 0]
click at [780, 470] on div "Yes" at bounding box center [822, 490] width 199 height 40
checkbox input "true"
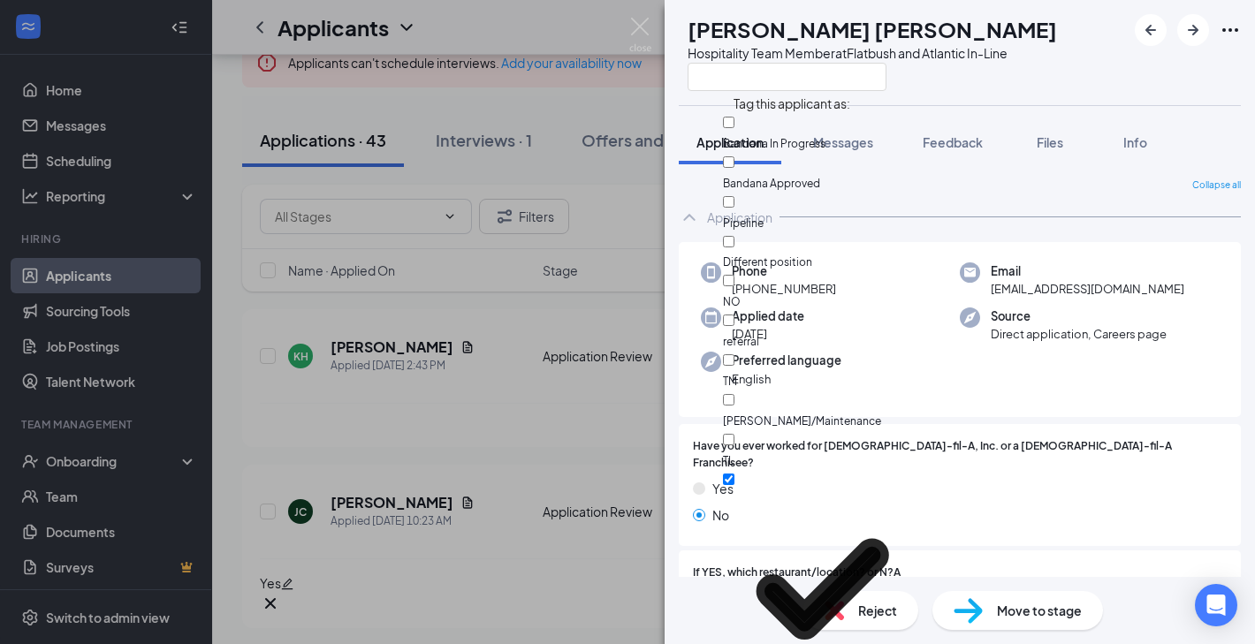
click at [1019, 72] on div at bounding box center [871, 76] width 369 height 29
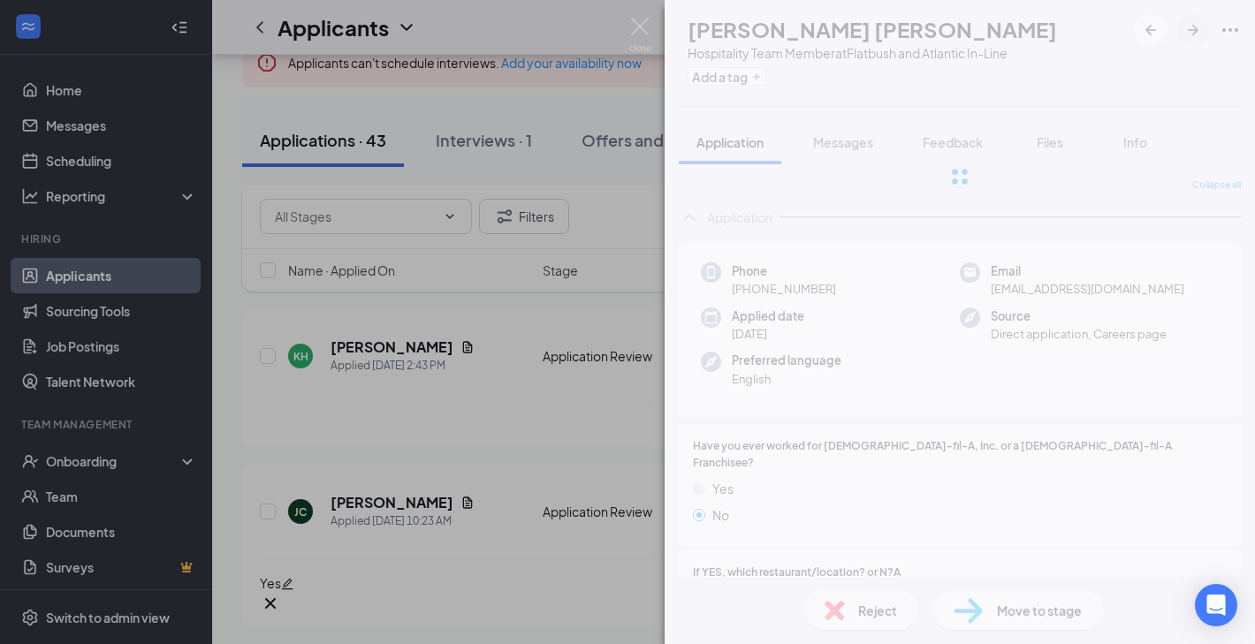
click at [1192, 36] on div at bounding box center [959, 176] width 590 height 353
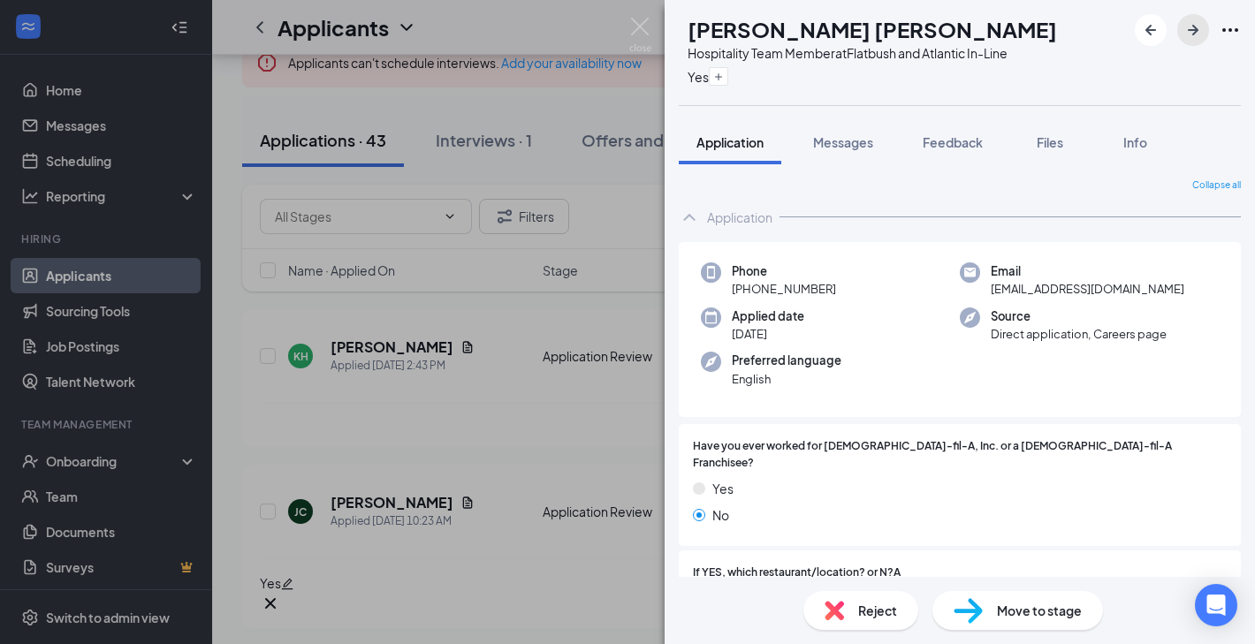
click at [1192, 36] on icon "ArrowRight" at bounding box center [1192, 29] width 21 height 21
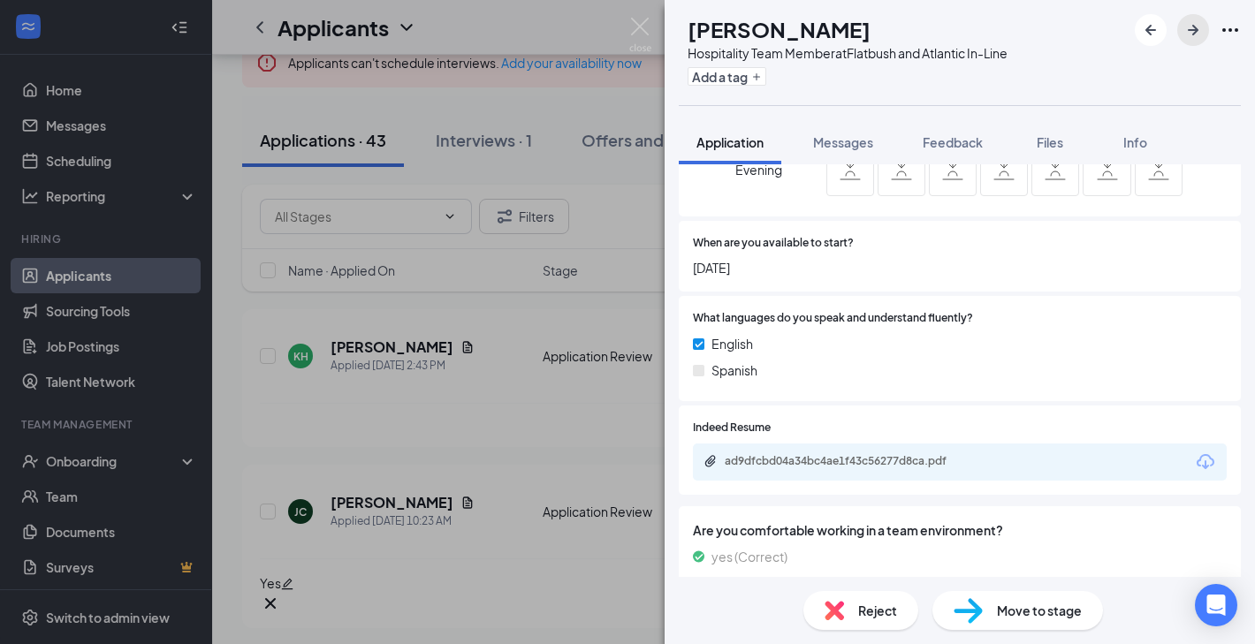
scroll to position [747, 0]
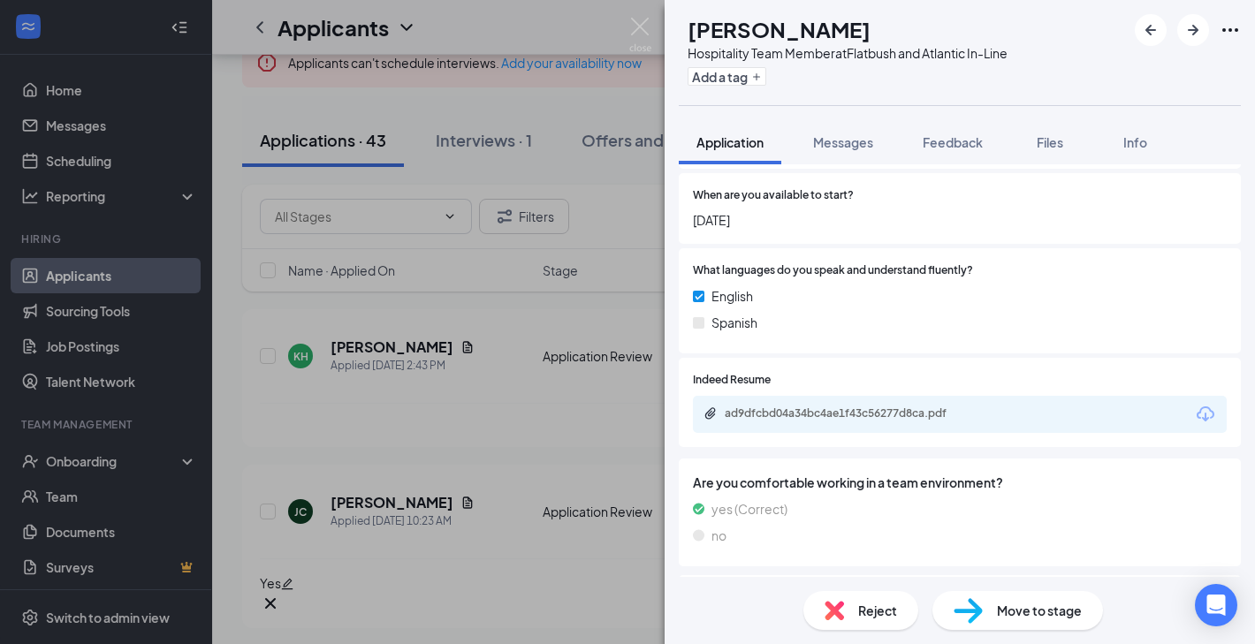
click at [872, 406] on div "ad9dfcbd04a34bc4ae1f43c56277d8ca.pdf" at bounding box center [847, 413] width 247 height 14
click at [1195, 29] on icon "ArrowRight" at bounding box center [1192, 30] width 11 height 11
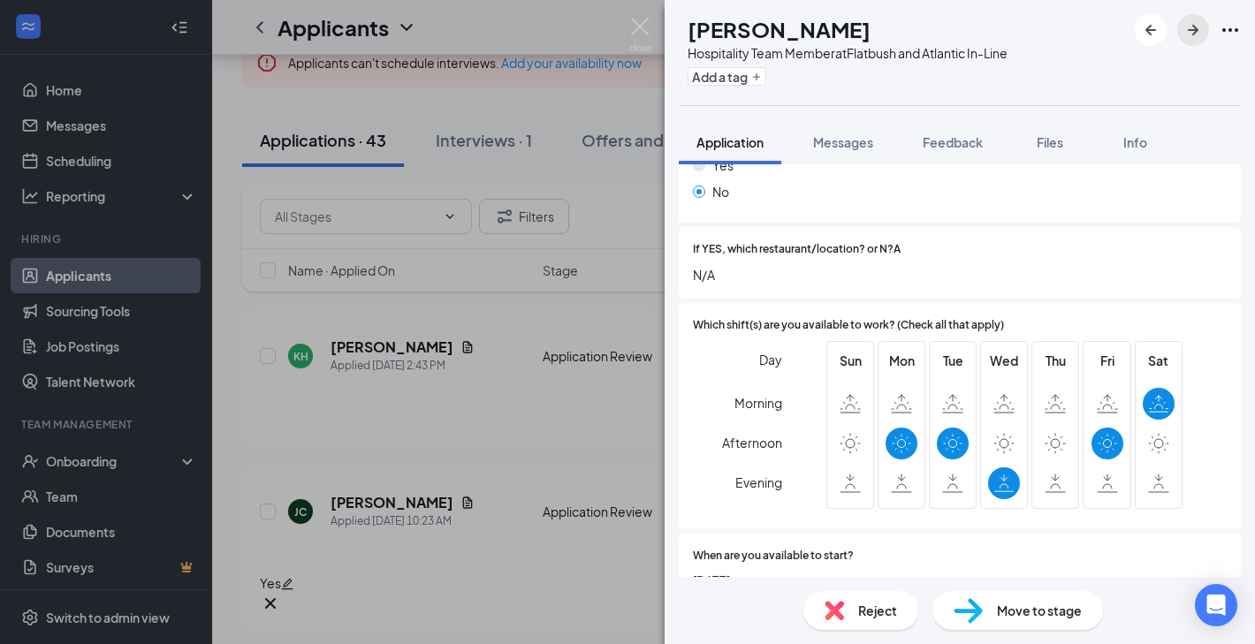
scroll to position [328, 0]
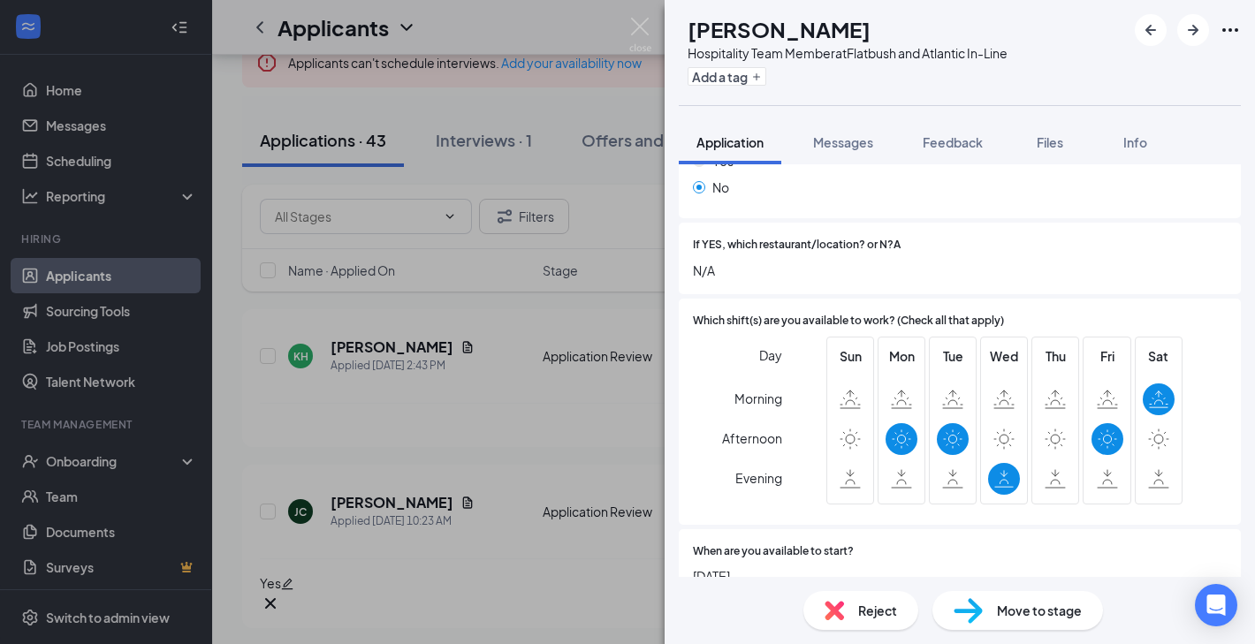
click at [862, 597] on div "Reject" at bounding box center [860, 610] width 115 height 39
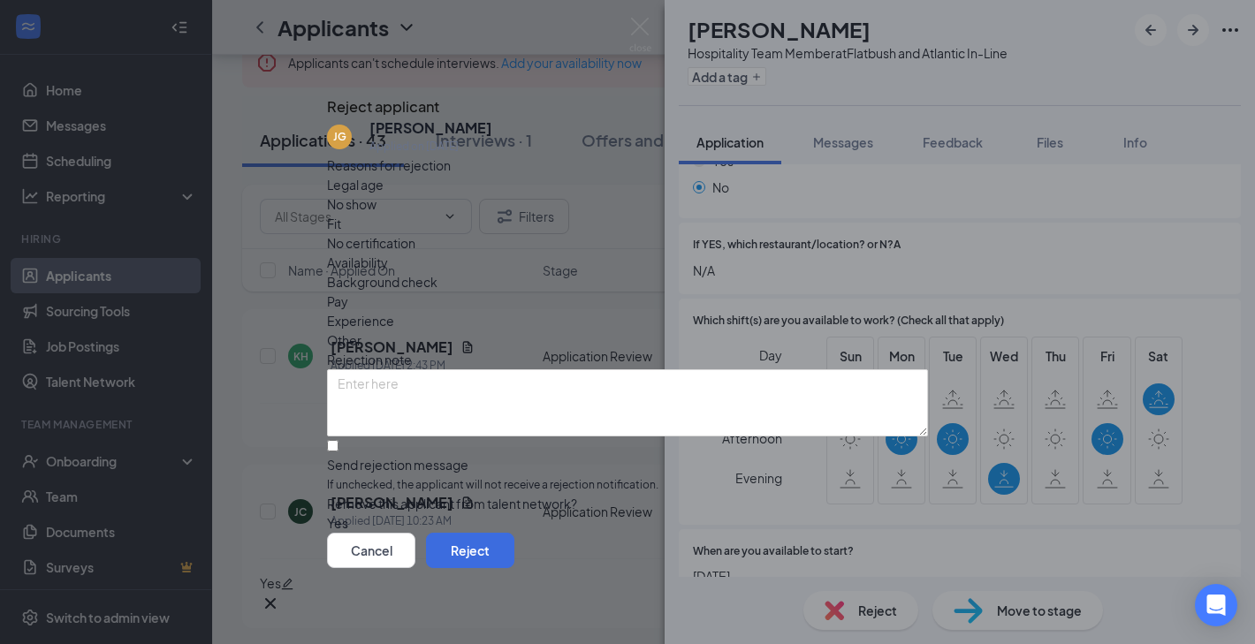
click at [388, 253] on span "Availability" at bounding box center [357, 262] width 61 height 19
click at [338, 440] on input "Send rejection message If unchecked, the applicant will not receive a rejection…" at bounding box center [332, 445] width 11 height 11
checkbox input "true"
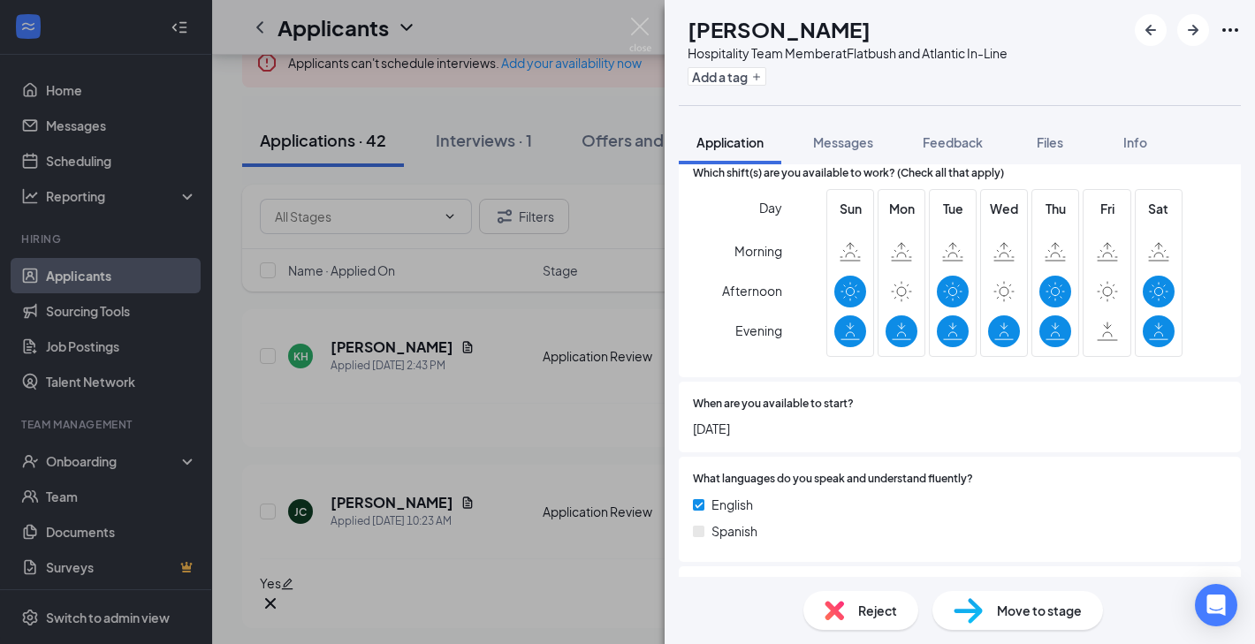
scroll to position [663, 0]
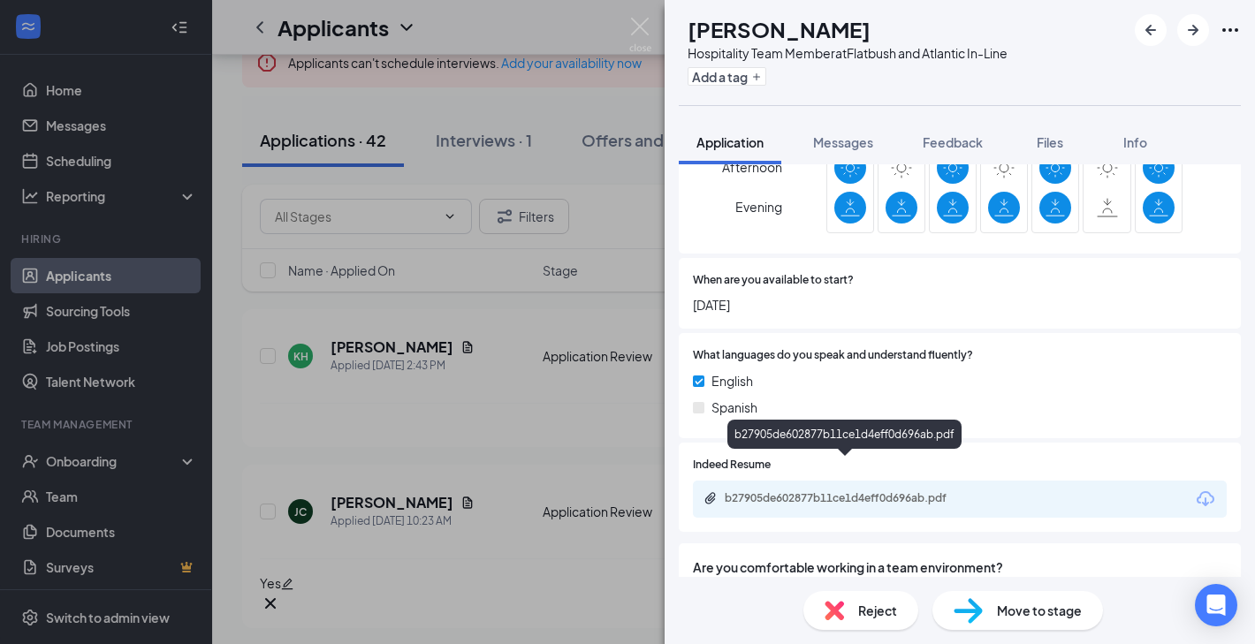
click at [788, 491] on div "b27905de602877b11ce1d4eff0d696ab.pdf" at bounding box center [847, 498] width 247 height 14
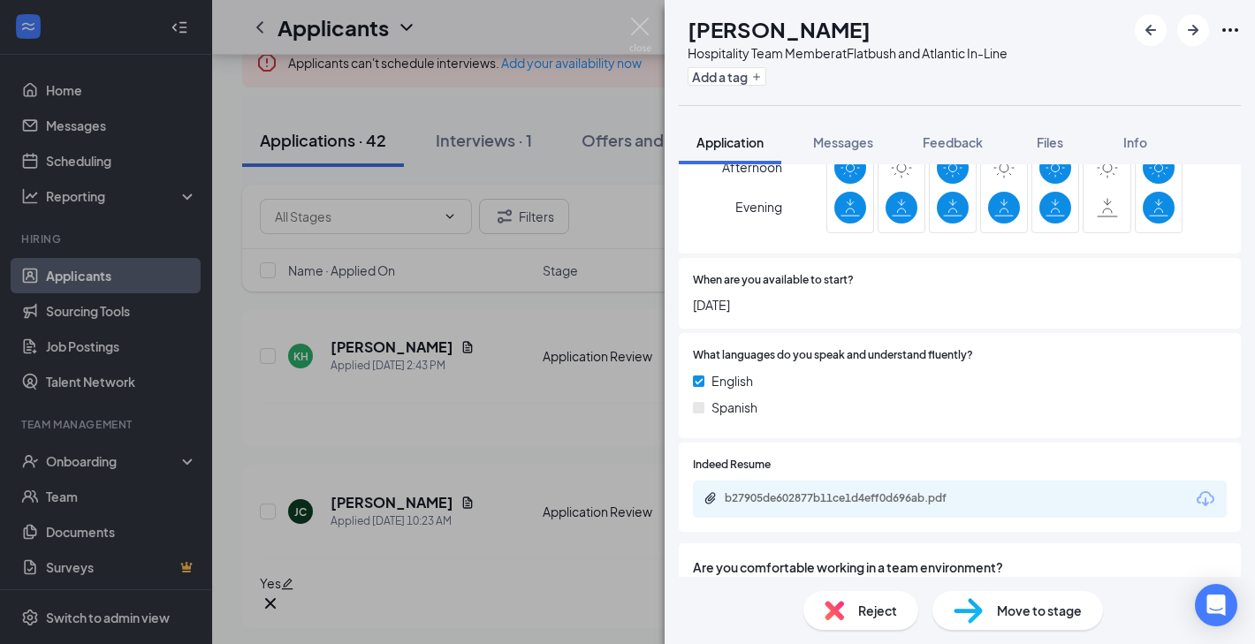
click at [878, 611] on span "Reject" at bounding box center [877, 610] width 39 height 19
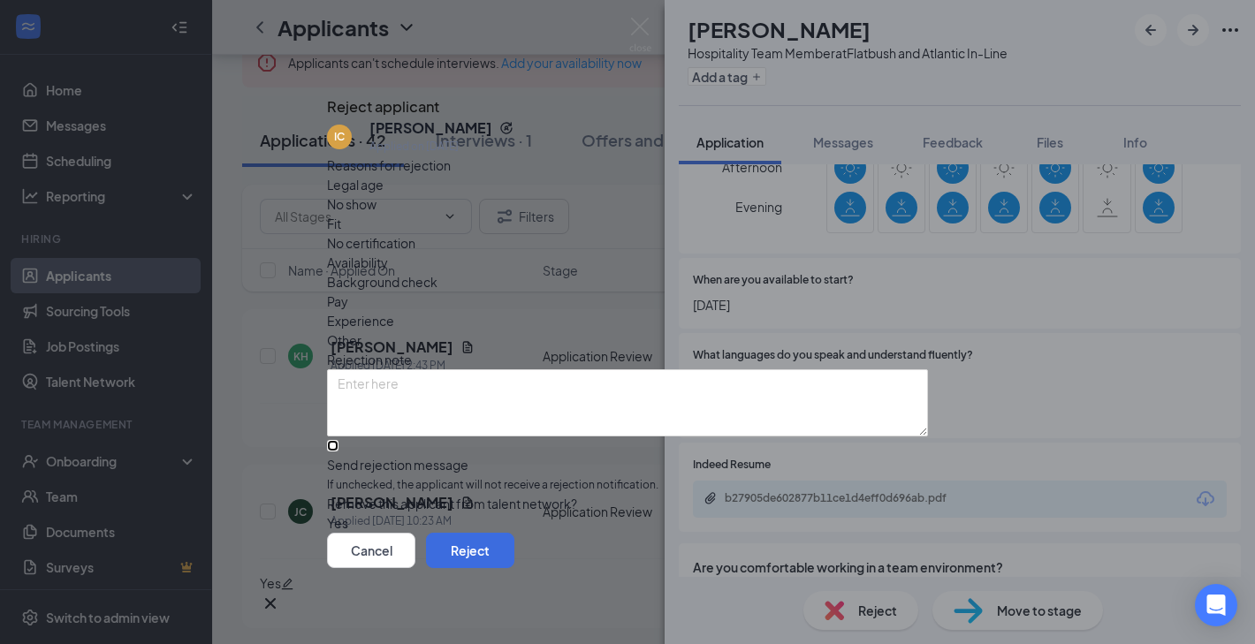
click at [338, 440] on input "Send rejection message If unchecked, the applicant will not receive a rejection…" at bounding box center [332, 445] width 11 height 11
checkbox input "true"
